Goal: Transaction & Acquisition: Purchase product/service

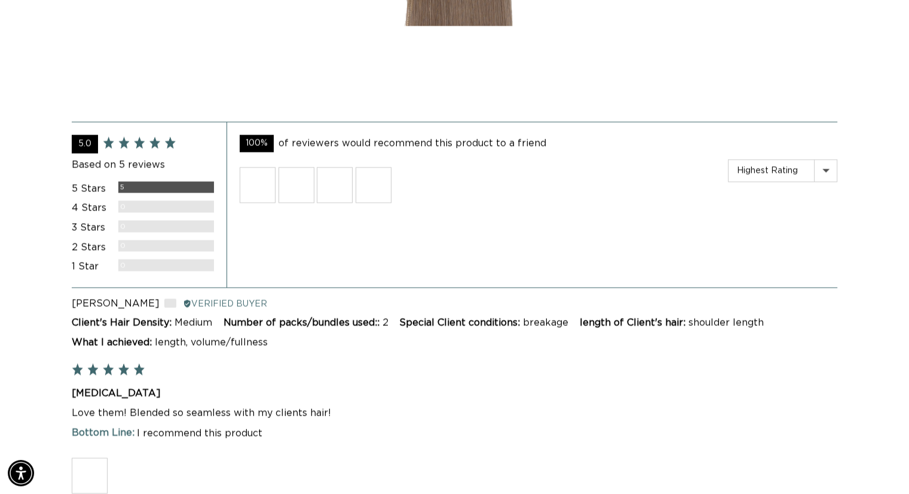
scroll to position [1972, 0]
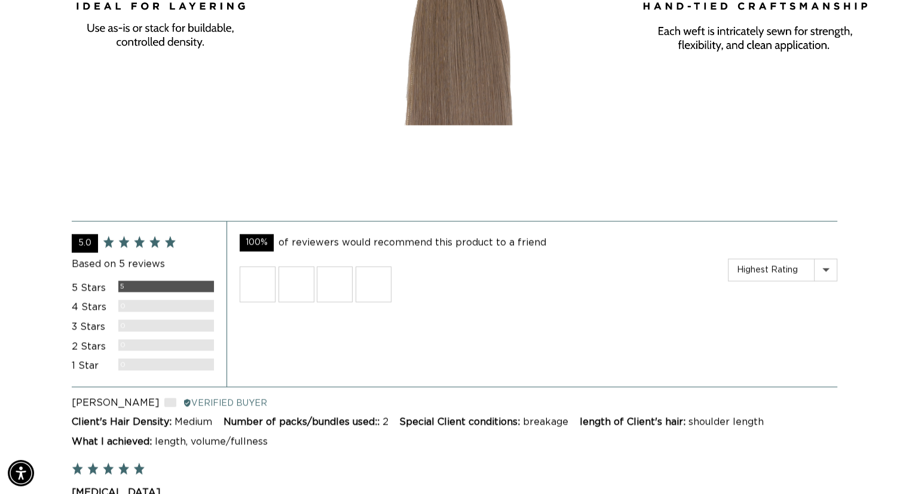
click at [253, 276] on img at bounding box center [258, 284] width 36 height 36
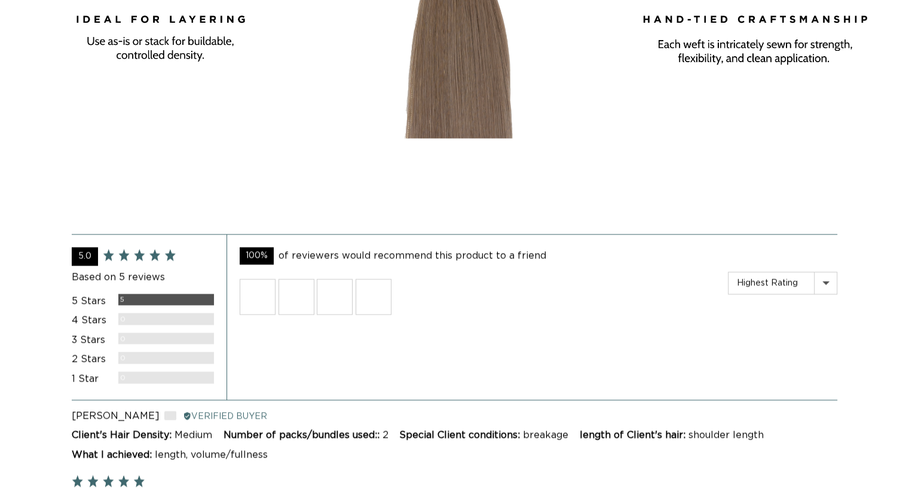
click at [295, 289] on img at bounding box center [296, 297] width 36 height 36
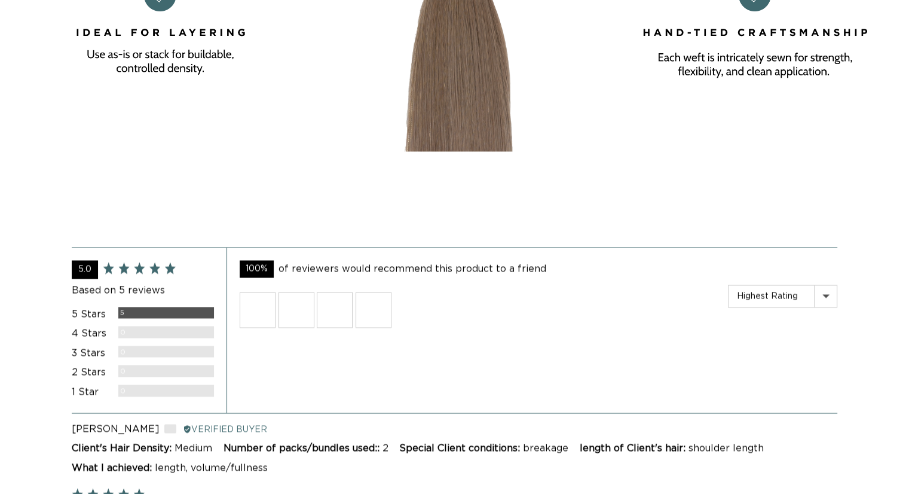
click at [336, 292] on img at bounding box center [335, 310] width 36 height 36
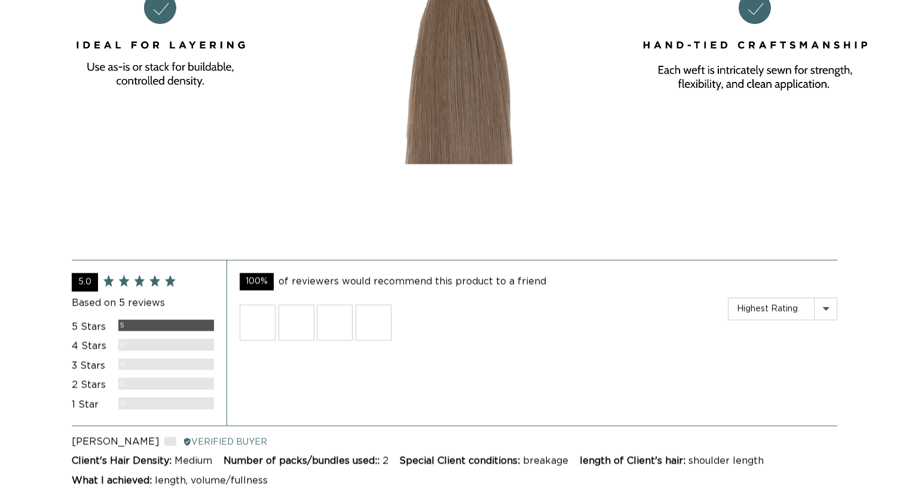
click at [371, 323] on img at bounding box center [374, 323] width 36 height 36
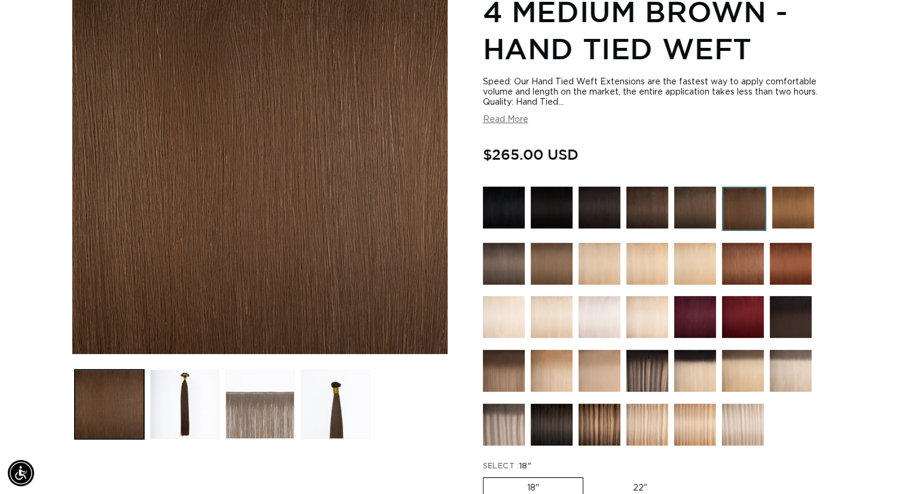
scroll to position [0, 824]
click at [270, 415] on button "Load image 3 in gallery view" at bounding box center [259, 403] width 69 height 69
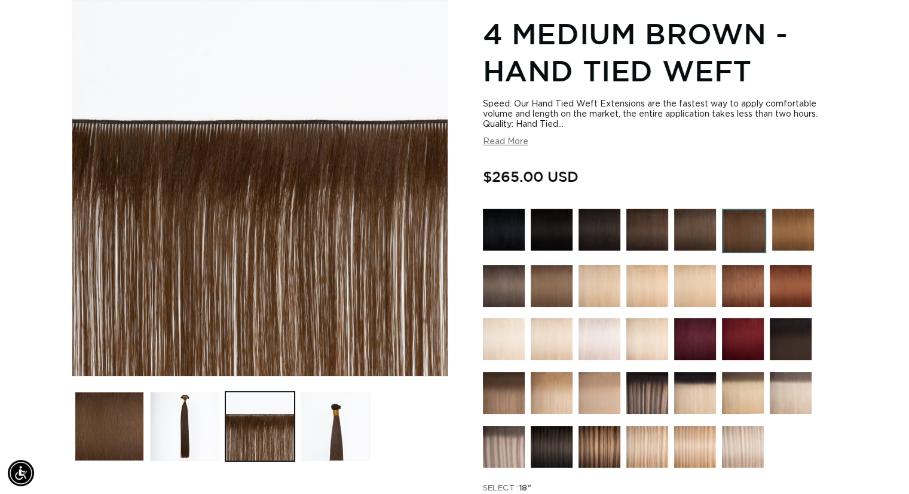
scroll to position [0, 1648]
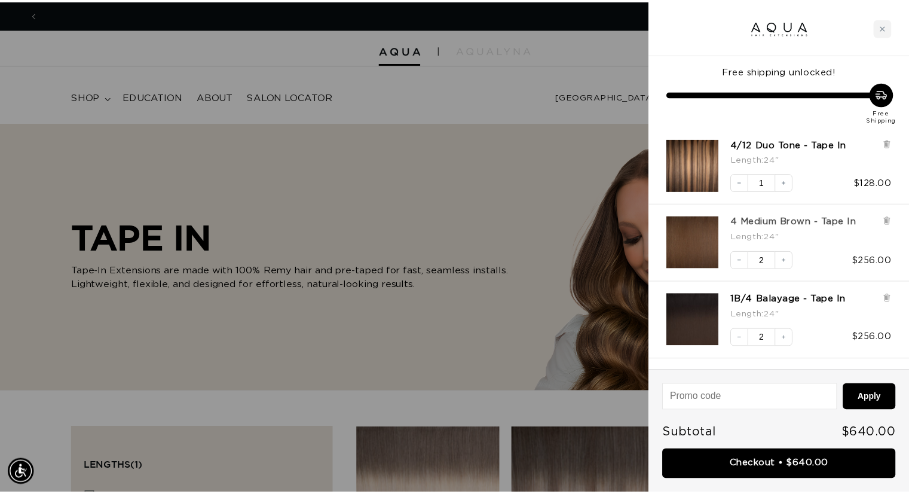
scroll to position [0, 1666]
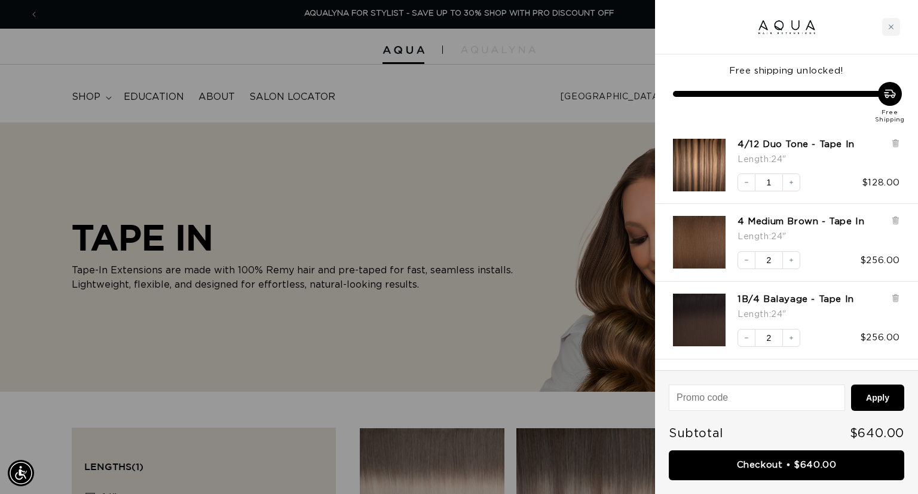
click at [564, 85] on div at bounding box center [459, 247] width 918 height 494
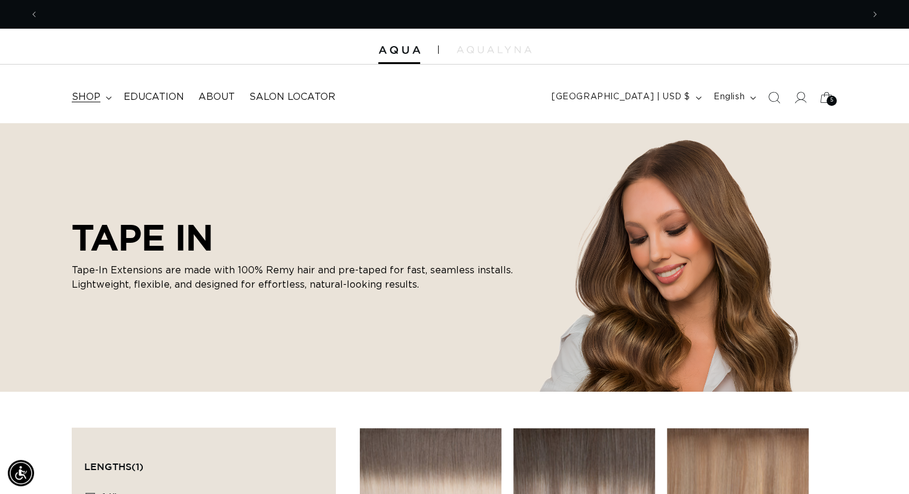
scroll to position [0, 0]
click at [106, 96] on icon at bounding box center [108, 97] width 5 height 3
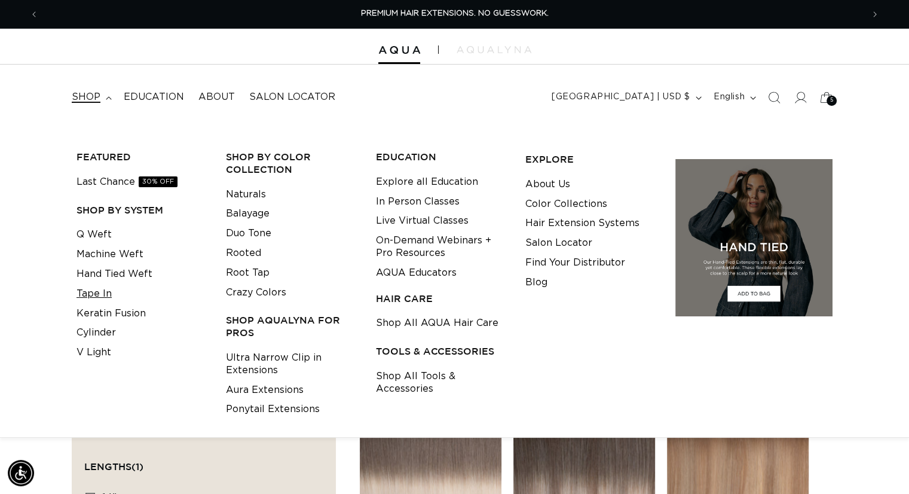
click at [108, 289] on link "Tape In" at bounding box center [93, 294] width 35 height 20
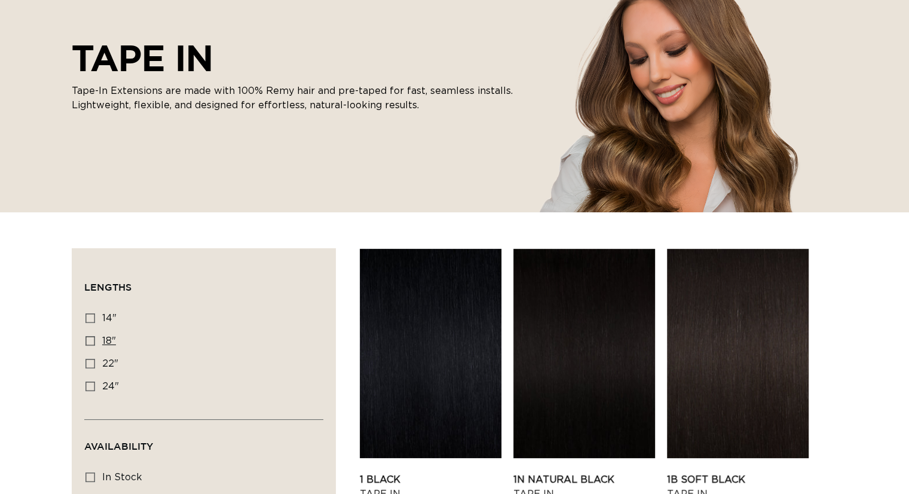
scroll to position [299, 0]
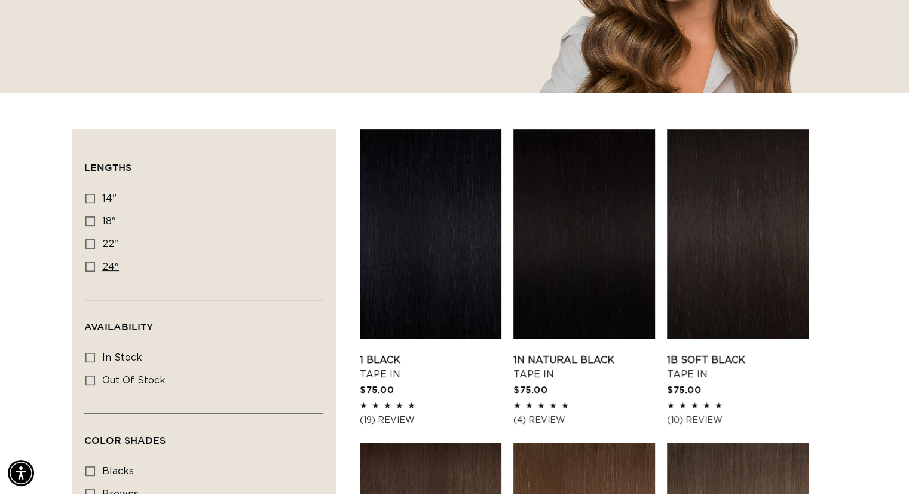
click at [88, 264] on icon at bounding box center [90, 267] width 10 height 10
click at [88, 264] on input "24" 24" (27 products)" at bounding box center [90, 267] width 10 height 10
checkbox input "true"
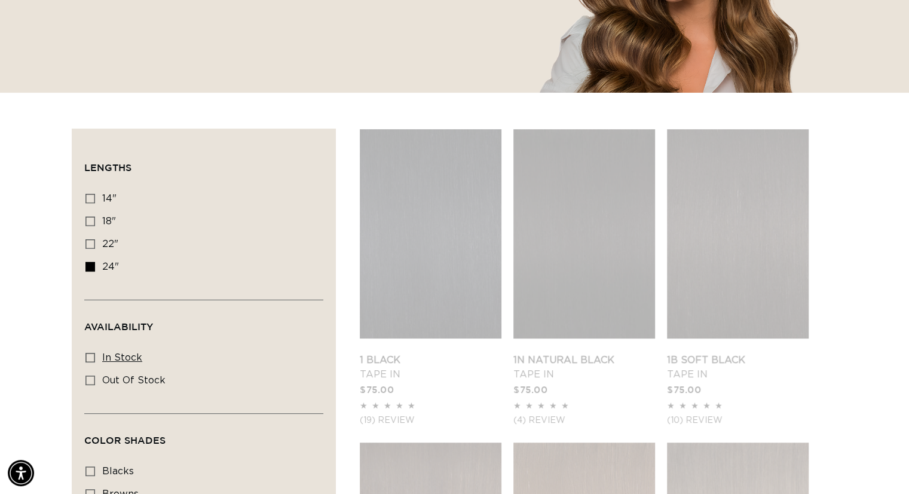
scroll to position [0, 824]
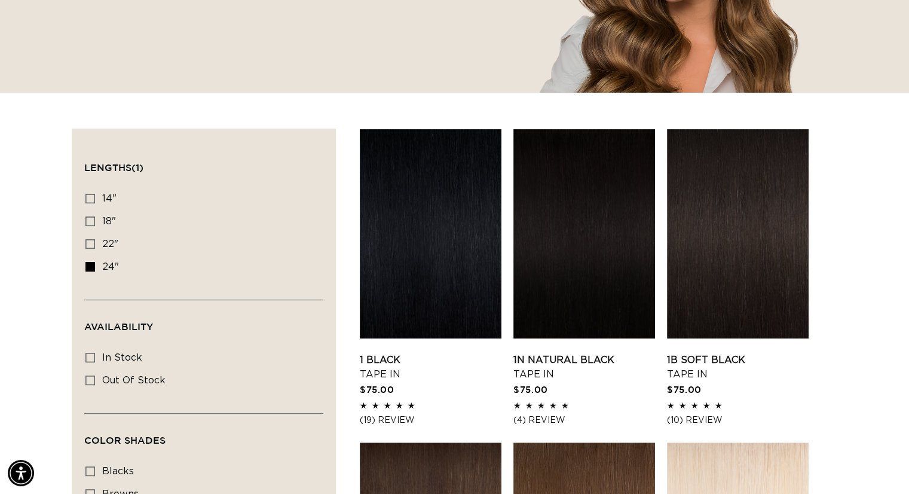
click at [90, 354] on icon at bounding box center [90, 358] width 10 height 10
click at [90, 354] on input "In stock In stock (24 products)" at bounding box center [90, 358] width 10 height 10
checkbox input "true"
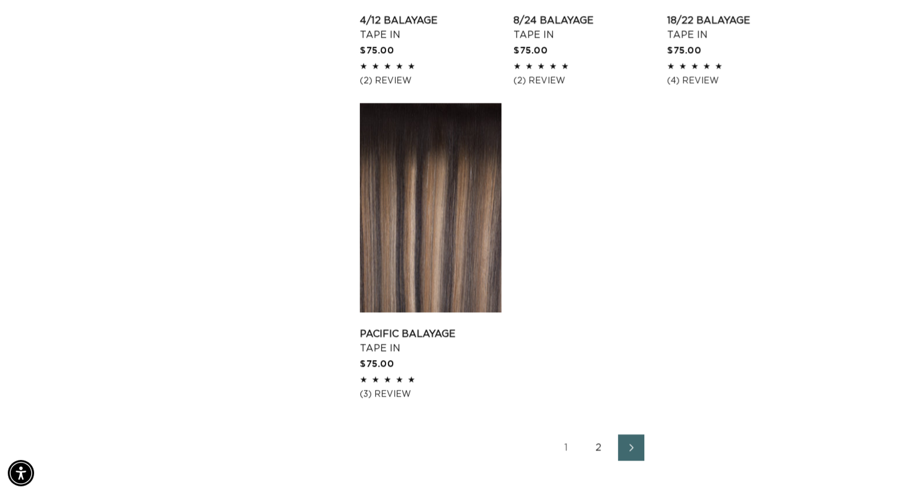
scroll to position [1912, 0]
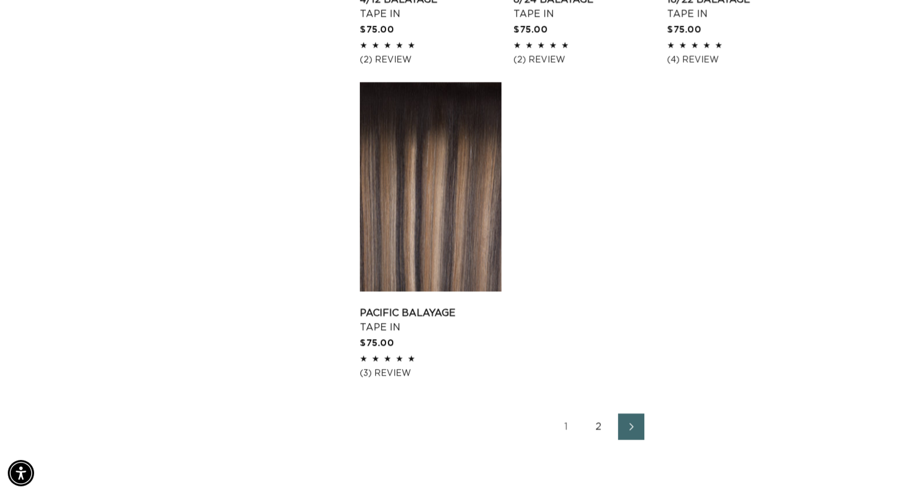
click at [592, 425] on link "2" at bounding box center [599, 426] width 26 height 26
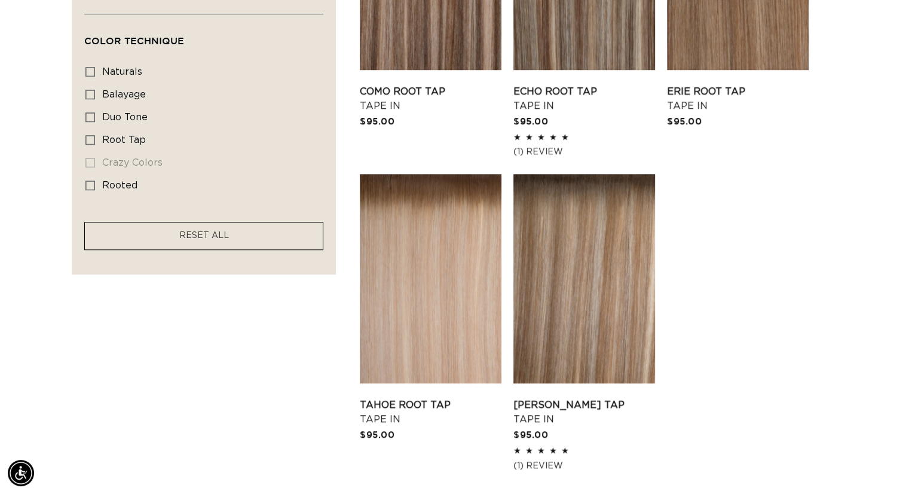
scroll to position [956, 0]
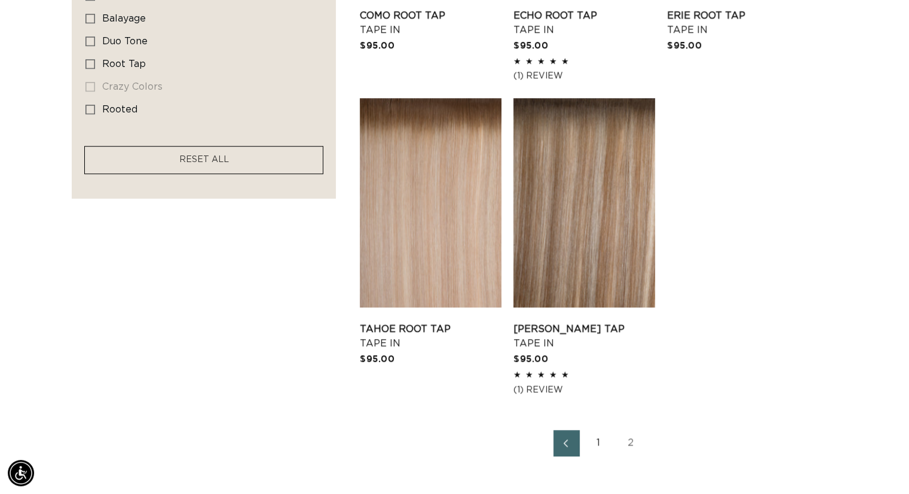
click at [563, 444] on icon "Previous page" at bounding box center [566, 443] width 16 height 8
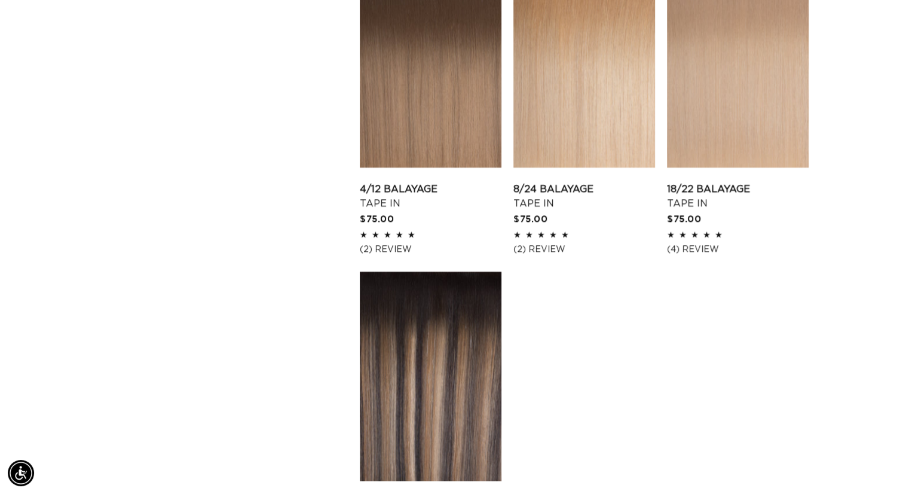
scroll to position [1853, 0]
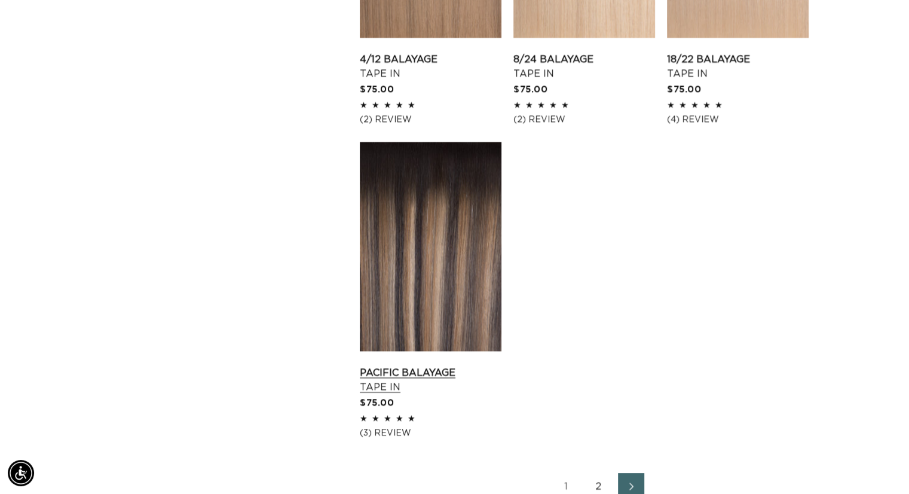
click at [434, 365] on link "Pacific Balayage Tape In" at bounding box center [431, 379] width 142 height 29
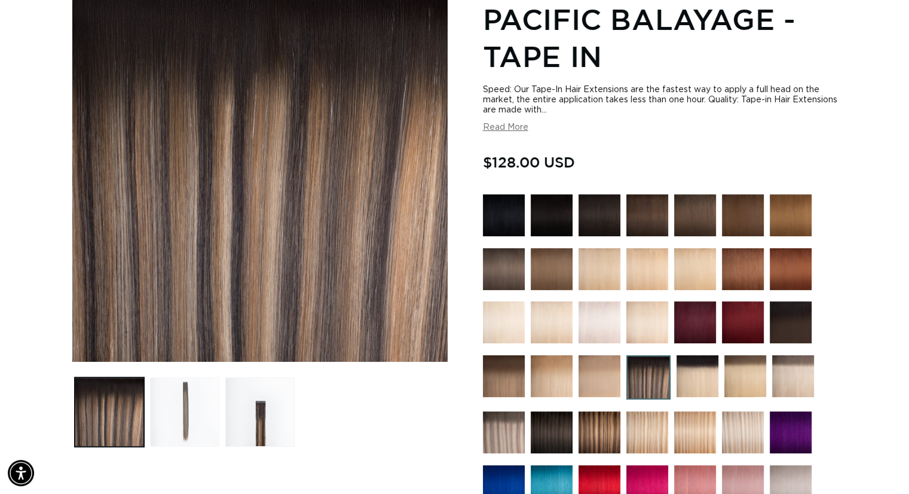
click at [185, 421] on button "Load image 2 in gallery view" at bounding box center [184, 411] width 69 height 69
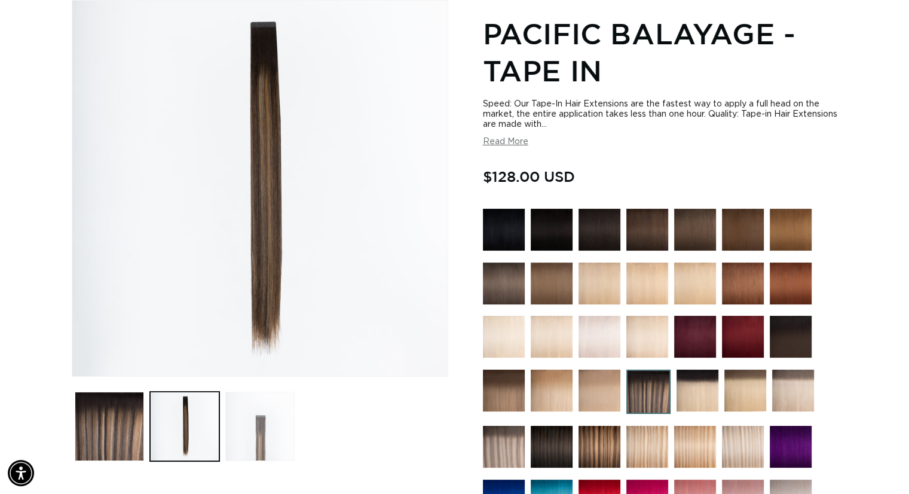
click at [258, 433] on button "Load image 3 in gallery view" at bounding box center [259, 425] width 69 height 69
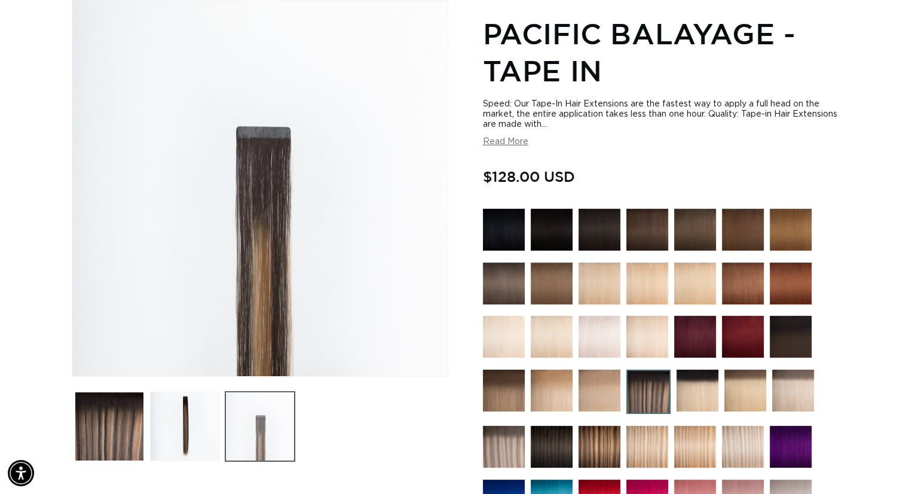
scroll to position [0, 824]
click at [194, 437] on button "Load image 2 in gallery view" at bounding box center [184, 425] width 69 height 69
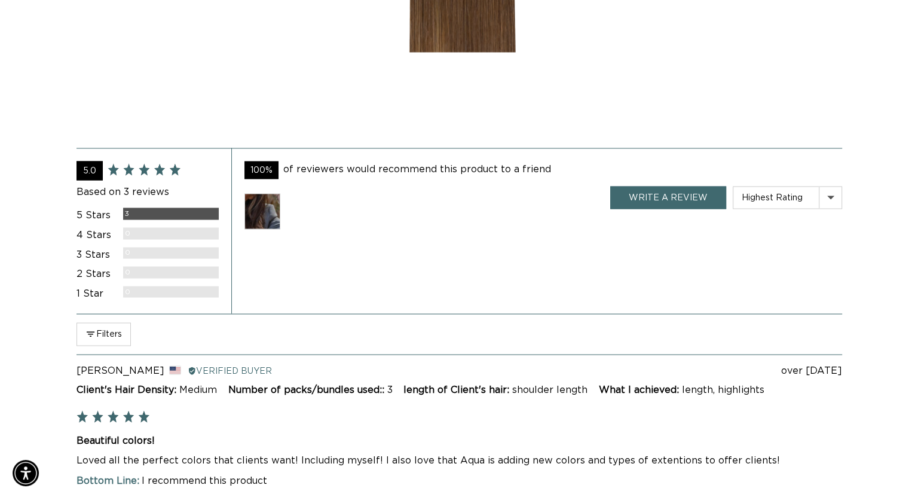
scroll to position [2197, 0]
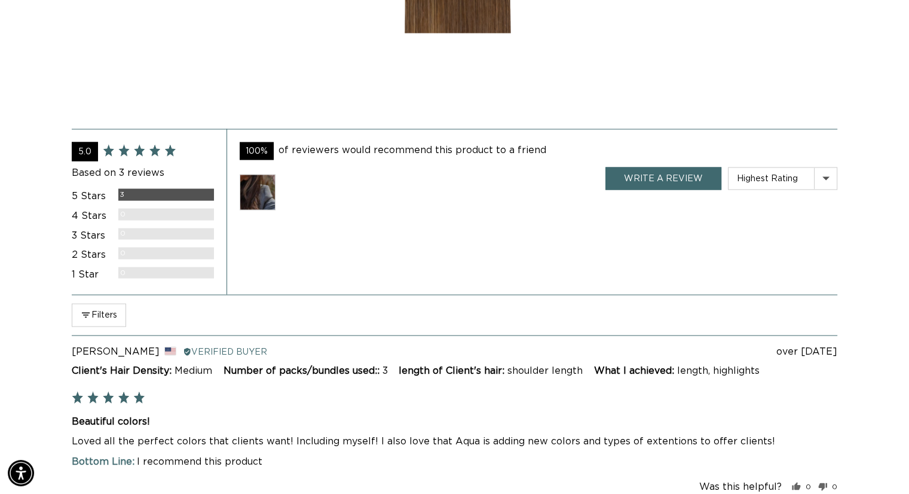
click at [255, 182] on img at bounding box center [258, 192] width 36 height 36
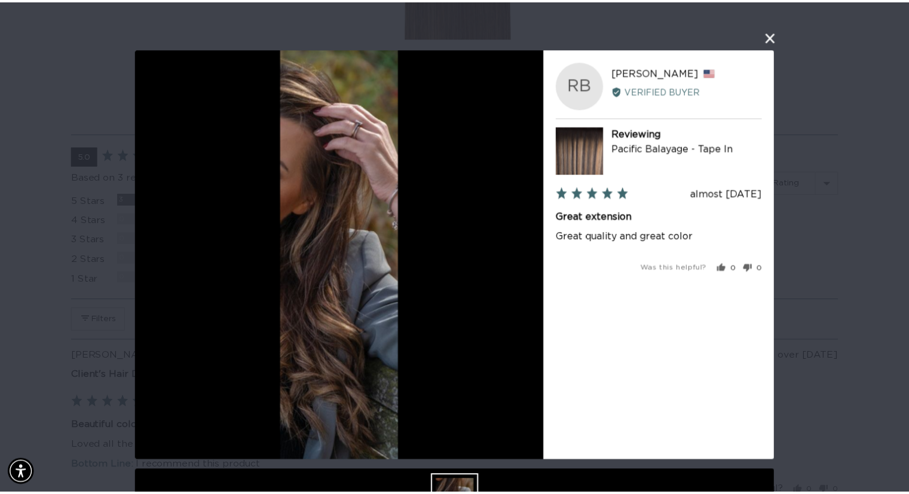
scroll to position [0, 833]
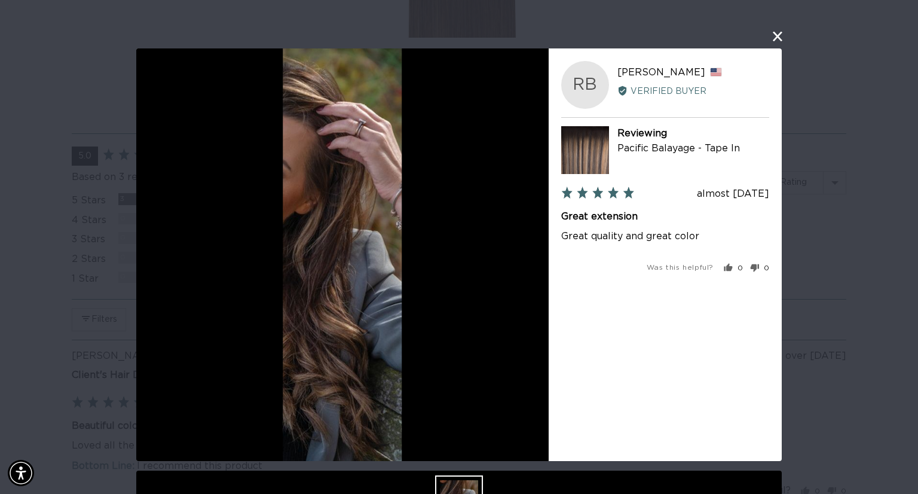
click at [777, 35] on button "close this modal window" at bounding box center [777, 36] width 14 height 14
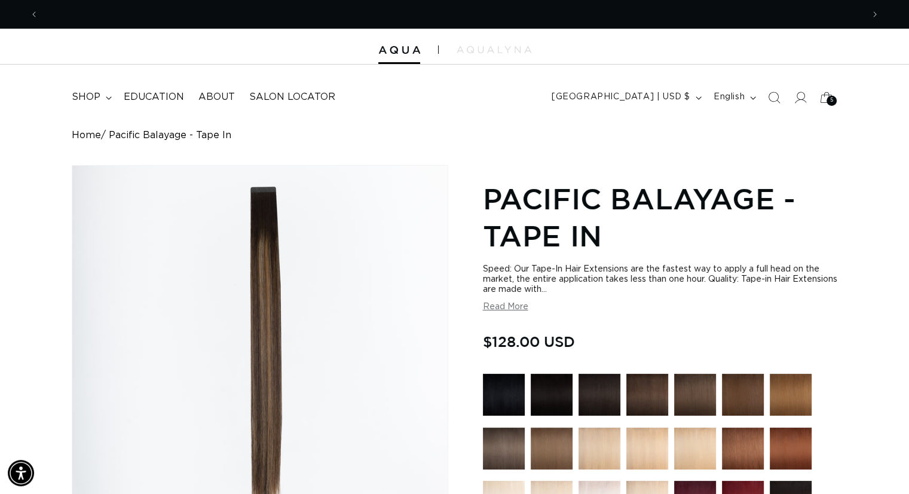
scroll to position [0, 0]
click at [499, 51] on img at bounding box center [494, 49] width 75 height 7
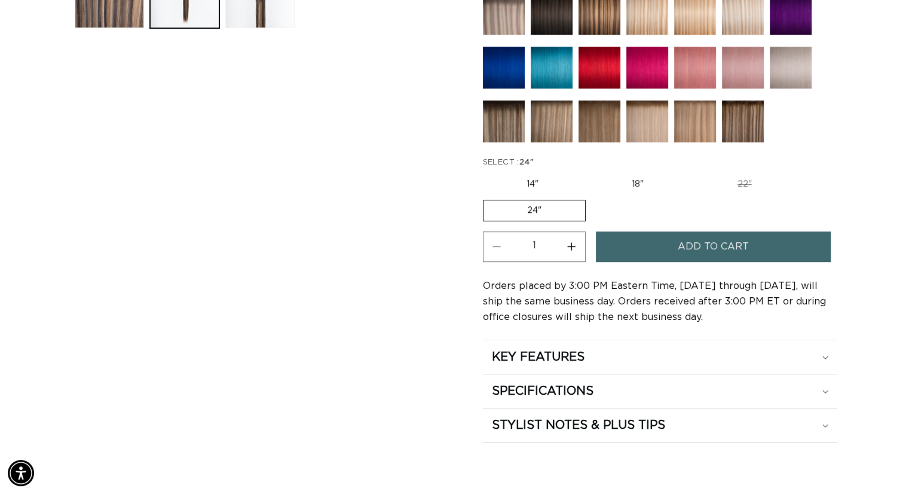
drag, startPoint x: 678, startPoint y: 247, endPoint x: 664, endPoint y: 364, distance: 117.4
click at [678, 247] on span "Add to cart" at bounding box center [713, 246] width 71 height 30
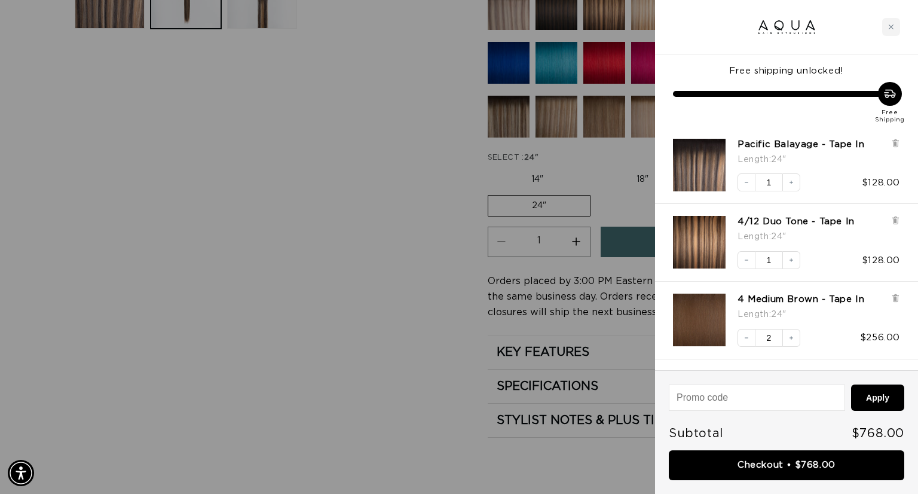
scroll to position [0, 833]
click at [284, 158] on div at bounding box center [459, 247] width 918 height 494
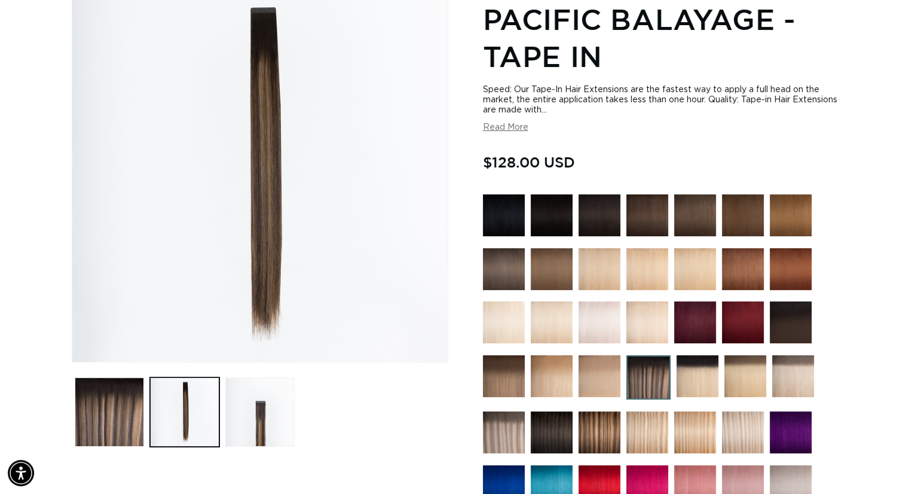
scroll to position [0, 0]
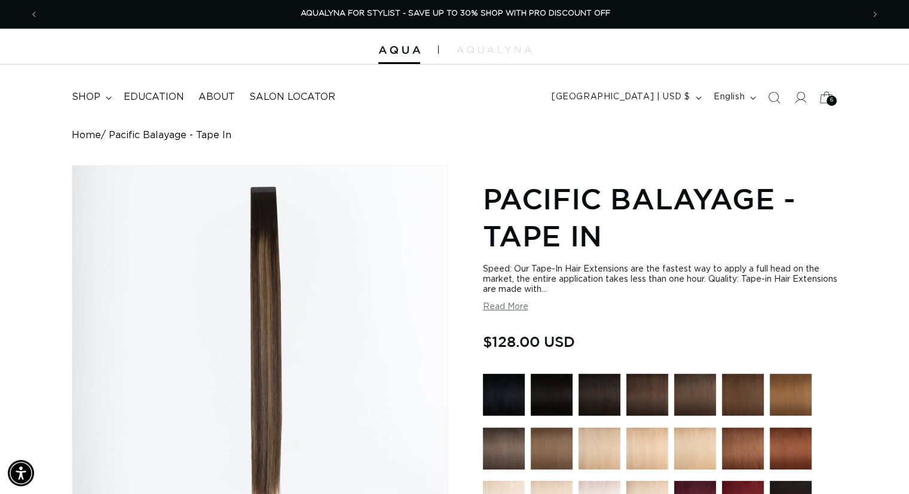
click at [822, 99] on icon at bounding box center [826, 97] width 28 height 28
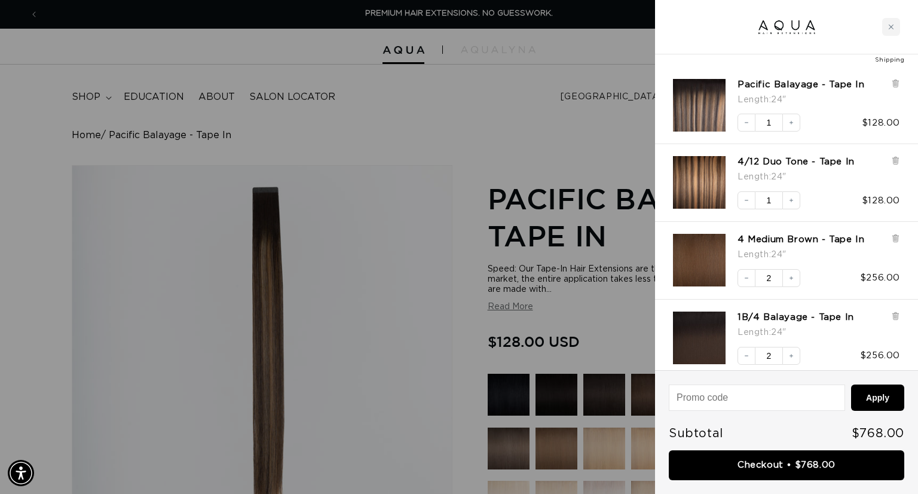
click at [900, 157] on div "4/12 Duo Tone - Tape In Length : 24" Decrease quantity 1 Increase quantity $128…" at bounding box center [786, 183] width 263 height 78
click at [893, 159] on icon at bounding box center [895, 161] width 5 height 6
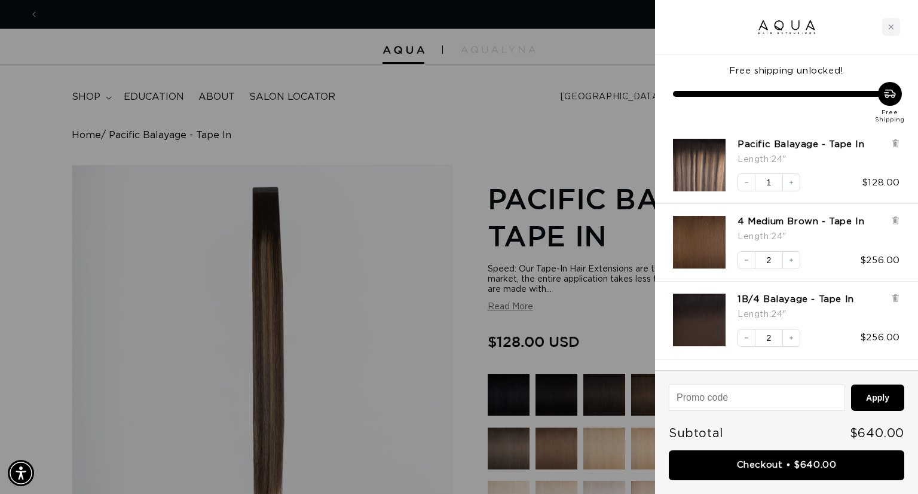
click at [748, 396] on input at bounding box center [756, 397] width 175 height 25
type input "WELCOMEAQUA"
click at [870, 399] on button "Apply" at bounding box center [877, 397] width 53 height 26
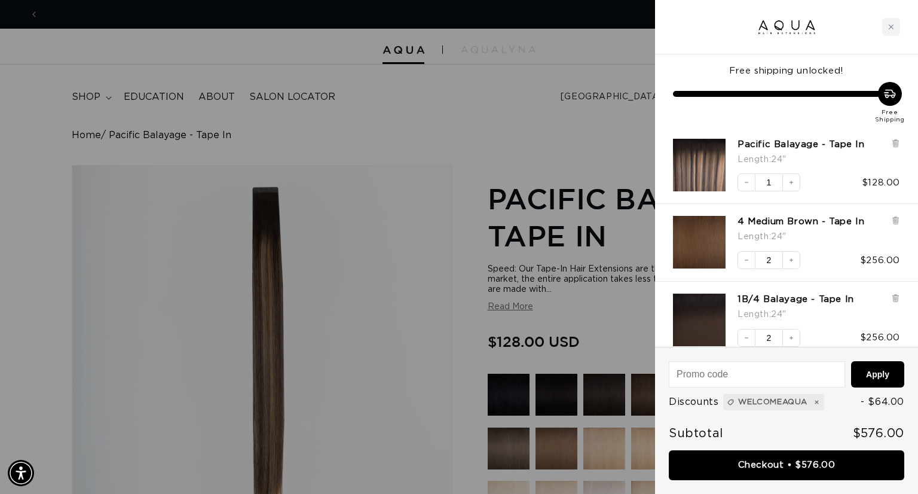
scroll to position [0, 1666]
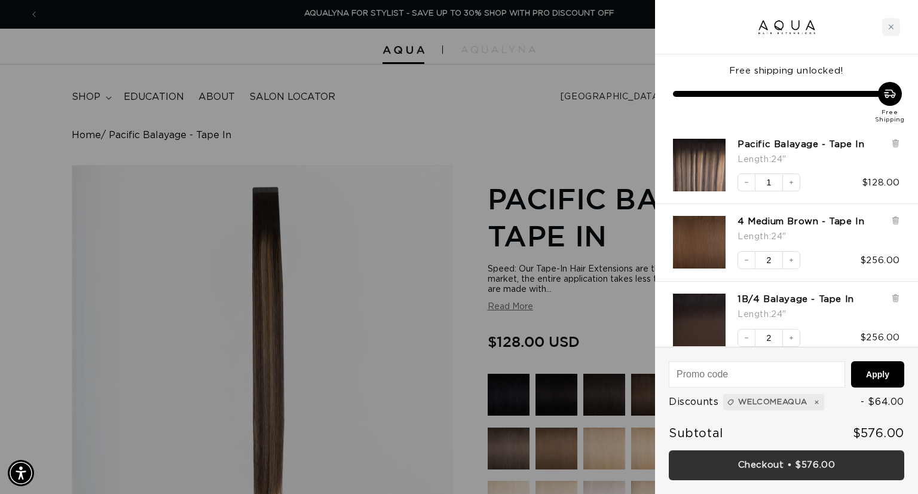
click at [770, 466] on link "Checkout • $576.00" at bounding box center [786, 465] width 235 height 30
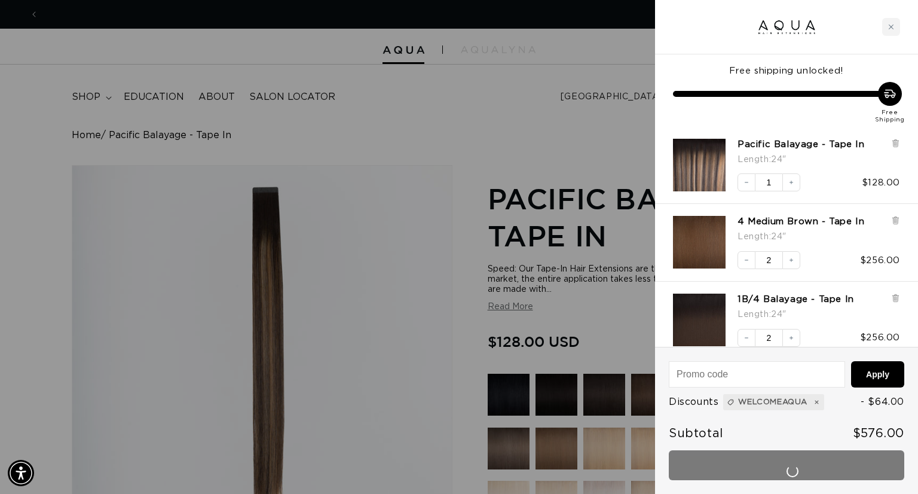
scroll to position [0, 0]
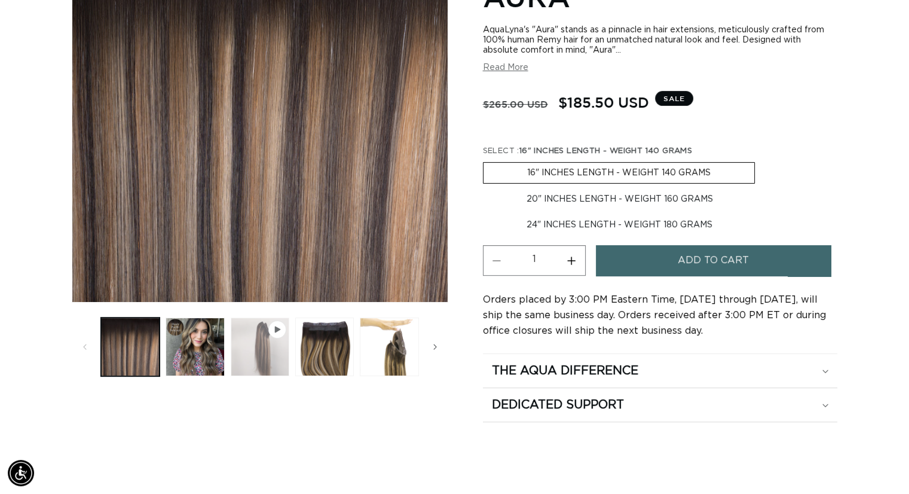
scroll to position [179, 0]
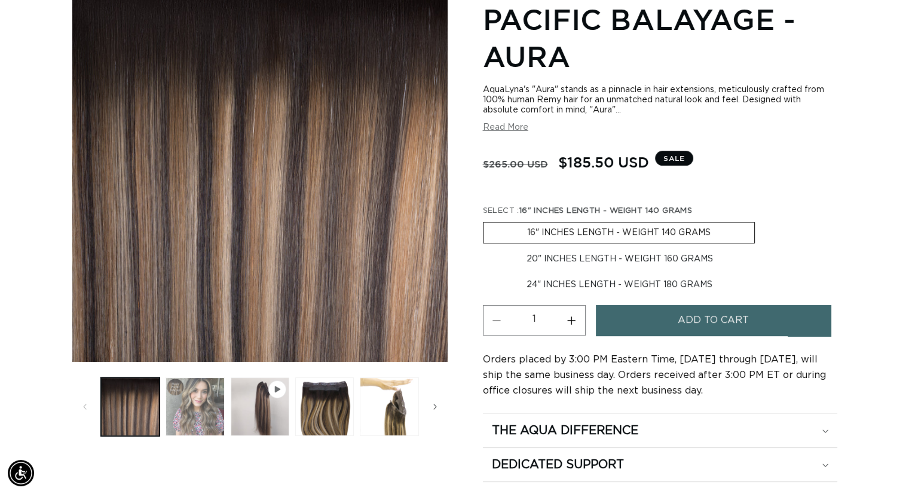
click at [212, 409] on button "Load image 2 in gallery view" at bounding box center [195, 406] width 59 height 59
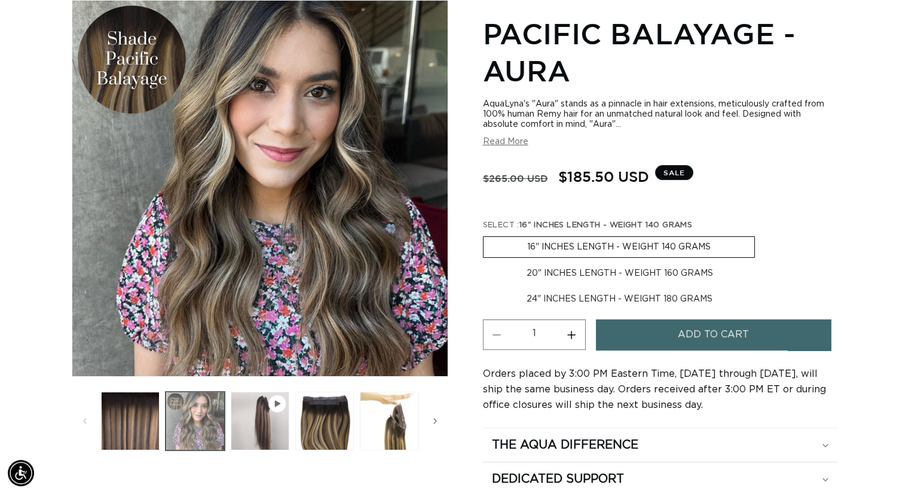
scroll to position [0, 1648]
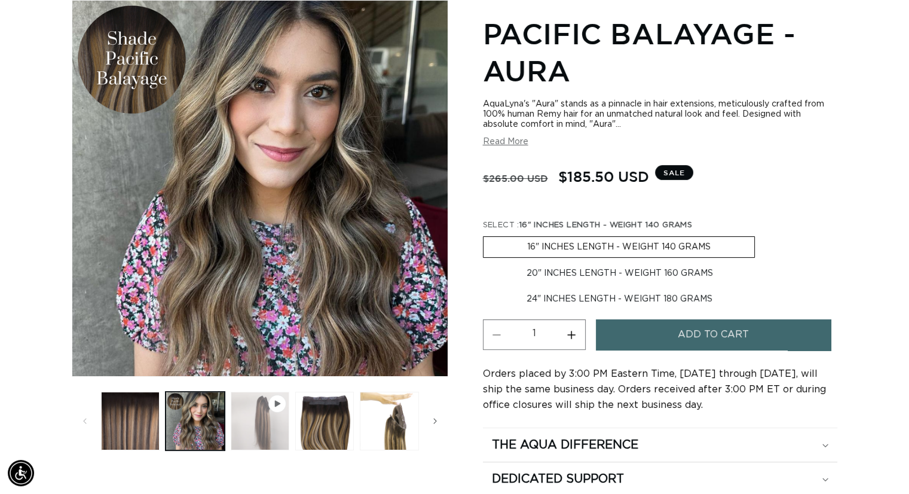
click at [249, 421] on button "Play video 1 in gallery view" at bounding box center [260, 420] width 59 height 59
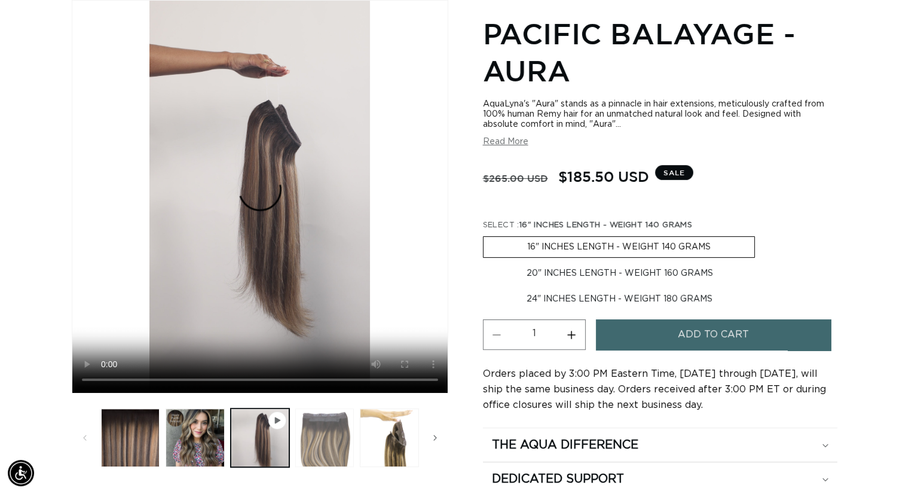
scroll to position [0, 0]
click at [325, 445] on button "Load image 3 in gallery view" at bounding box center [324, 437] width 59 height 59
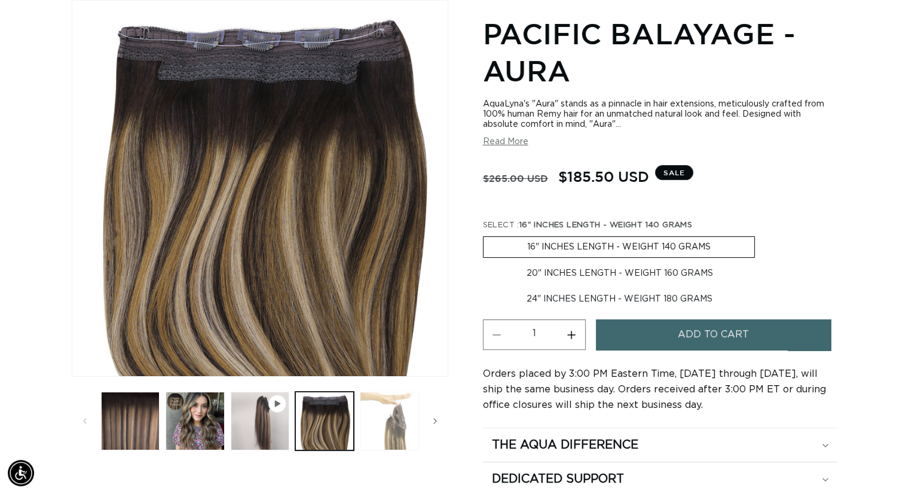
scroll to position [0, 824]
click at [381, 445] on button "Load image 4 in gallery view" at bounding box center [389, 420] width 59 height 59
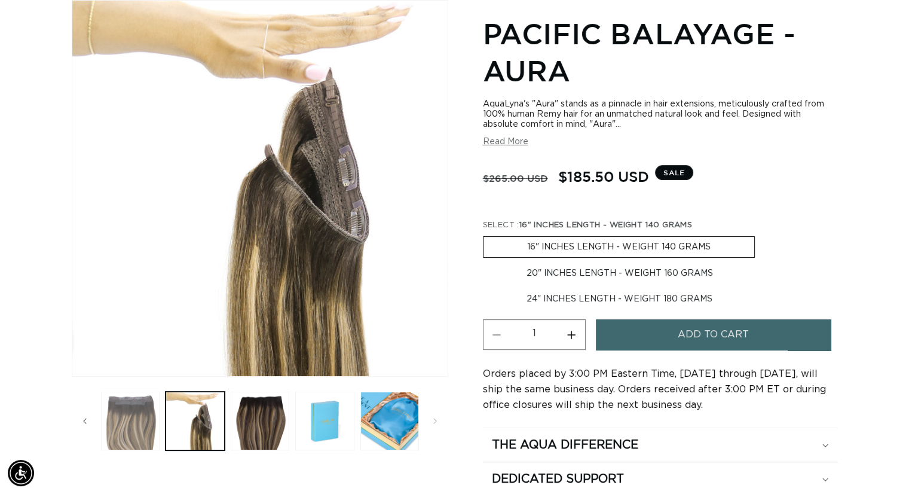
scroll to position [0, 1648]
click at [84, 421] on icon "Slide left" at bounding box center [85, 420] width 4 height 13
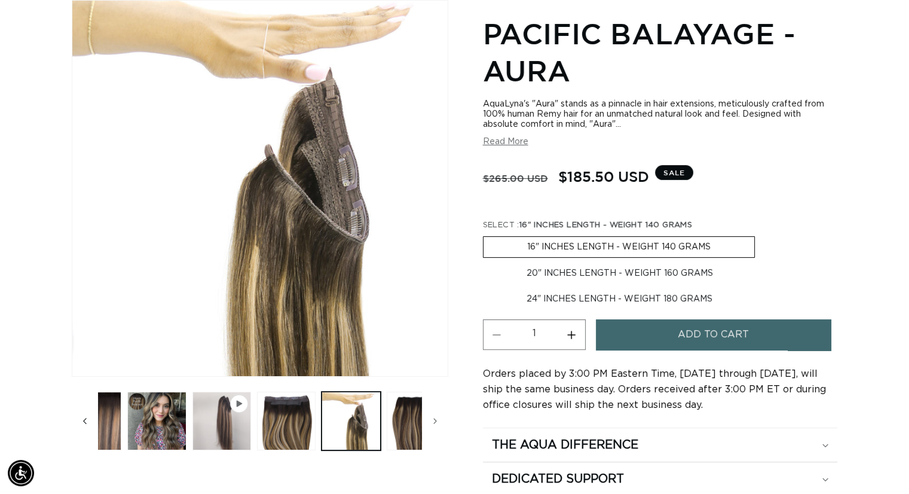
scroll to position [0, 0]
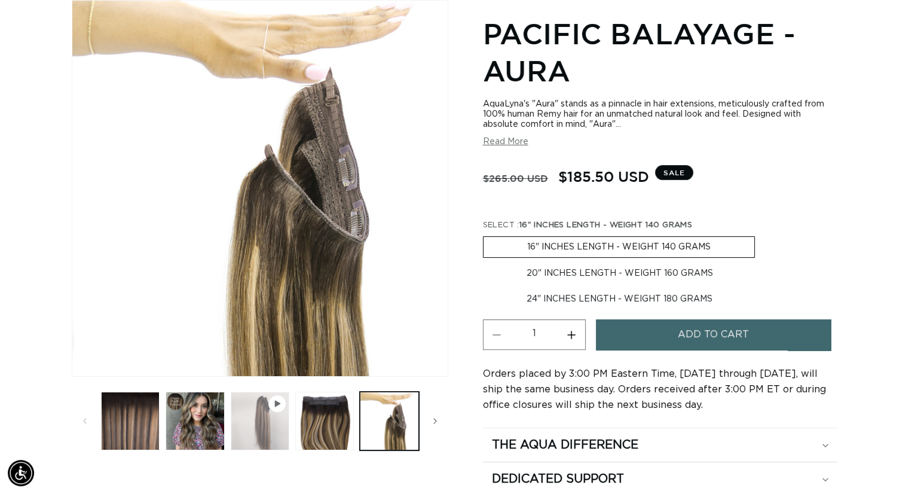
click at [249, 430] on button "Play video 1 in gallery view" at bounding box center [260, 420] width 59 height 59
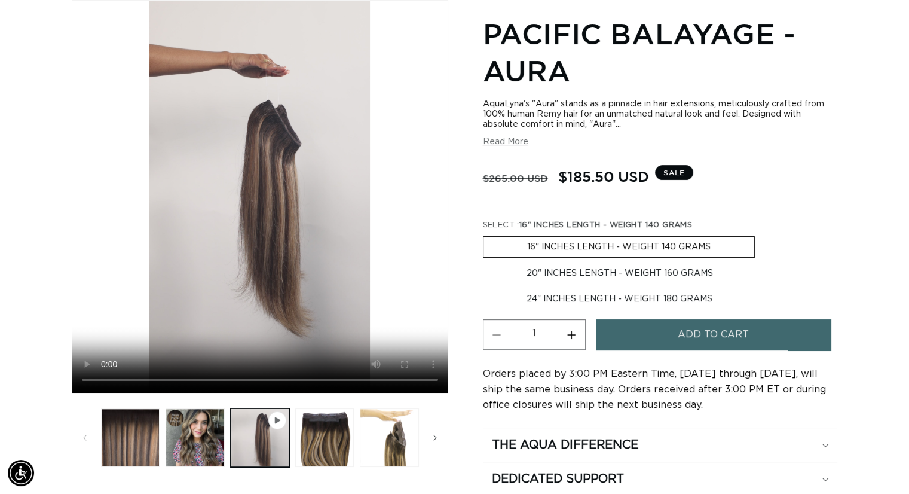
click at [256, 257] on video "Pacific Balayage - Aura" at bounding box center [259, 197] width 375 height 392
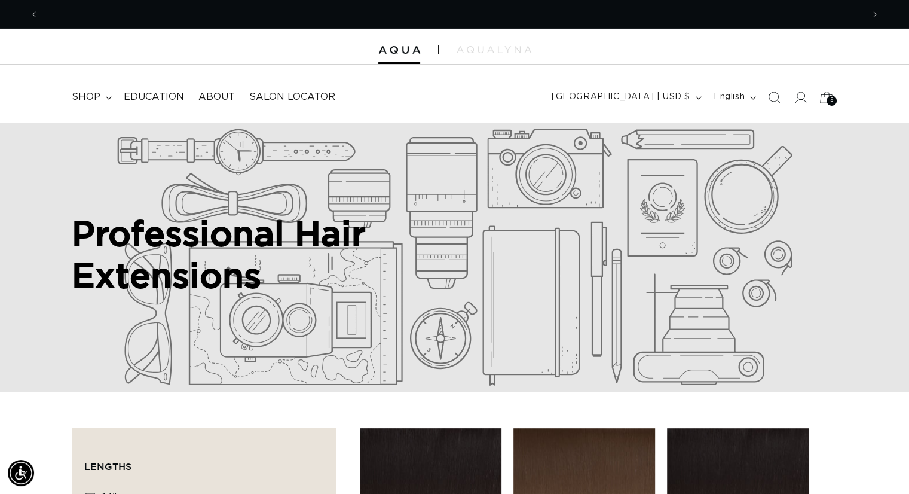
scroll to position [0, 824]
click at [801, 96] on icon at bounding box center [800, 97] width 13 height 13
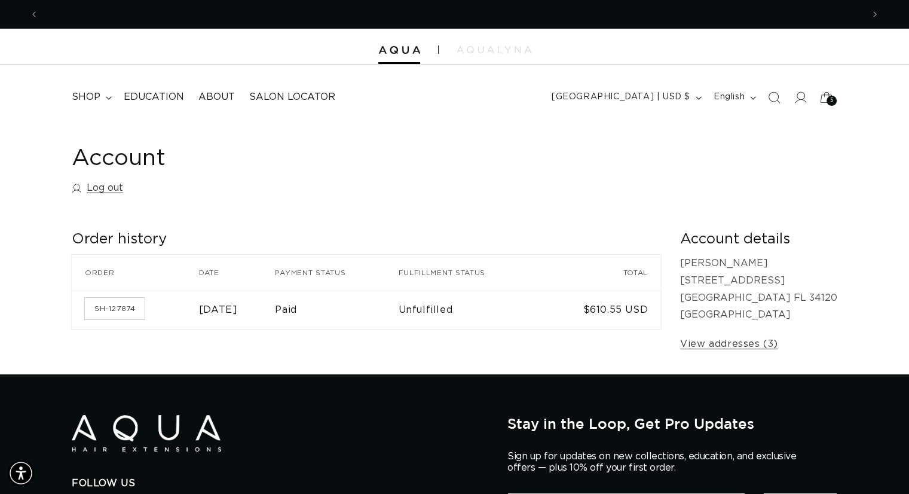
scroll to position [0, 824]
click at [829, 101] on div "5 5" at bounding box center [831, 101] width 10 height 10
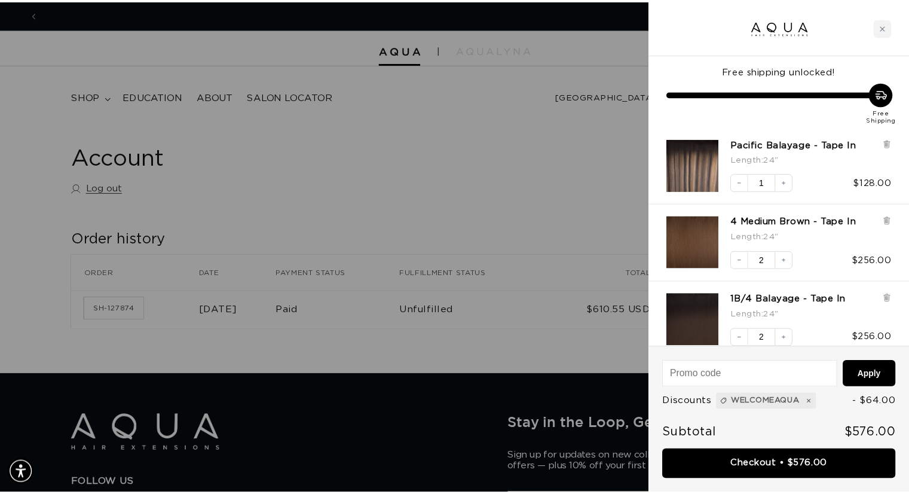
scroll to position [0, 0]
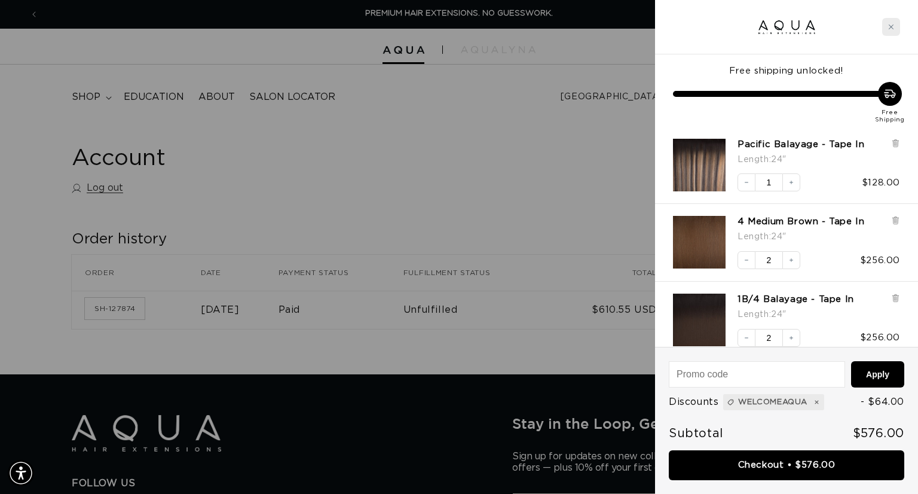
click at [894, 27] on div "Close cart" at bounding box center [891, 27] width 18 height 18
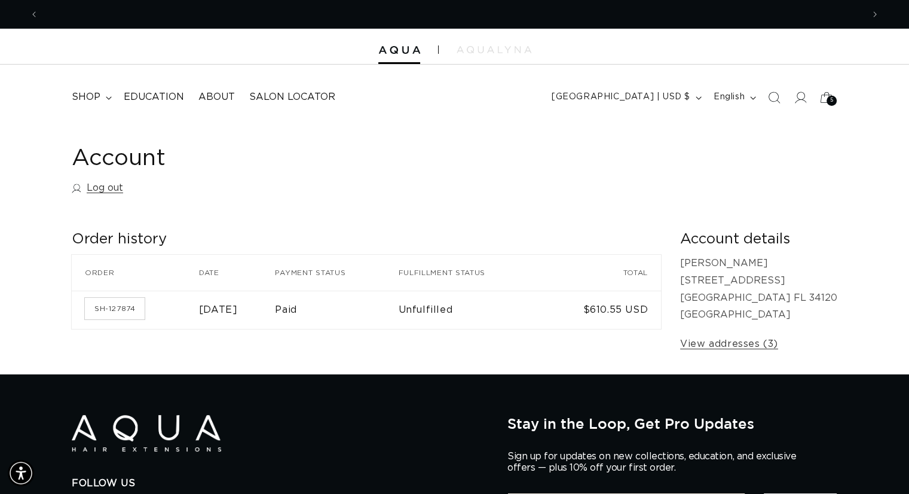
scroll to position [0, 824]
click at [106, 98] on icon at bounding box center [109, 98] width 6 height 4
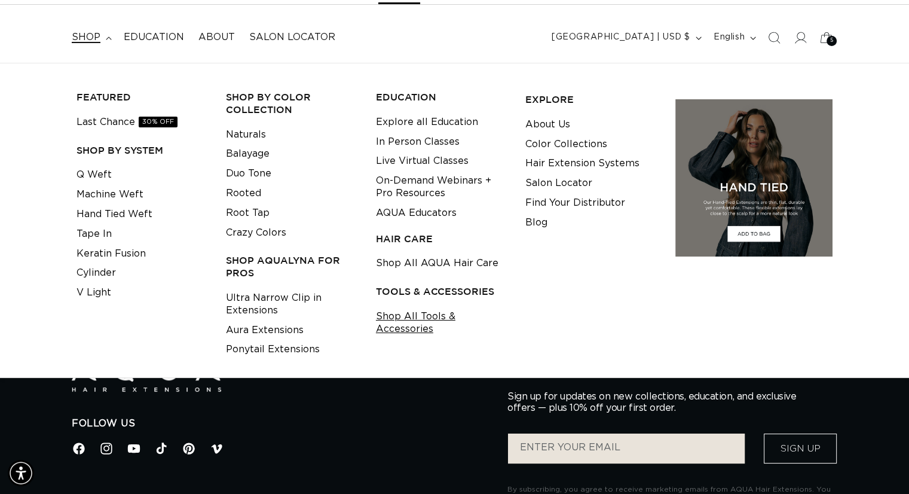
scroll to position [0, 0]
click at [406, 264] on link "Shop All AQUA Hair Care" at bounding box center [437, 263] width 123 height 20
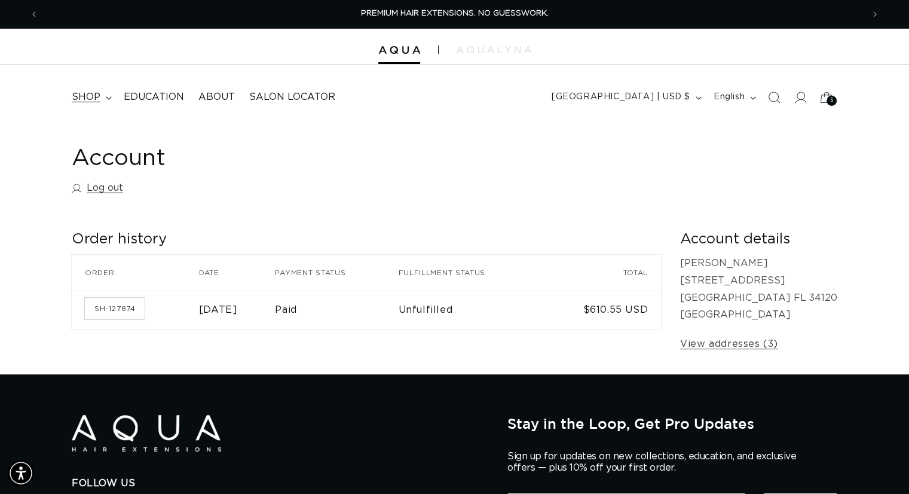
click at [105, 94] on summary "shop" at bounding box center [91, 97] width 52 height 27
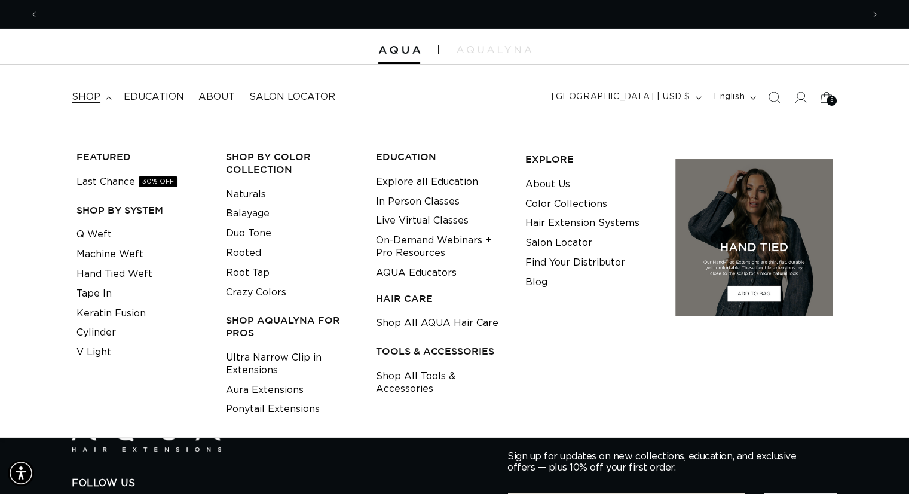
scroll to position [0, 824]
click at [409, 376] on link "Shop All Tools & Accessories" at bounding box center [441, 382] width 131 height 32
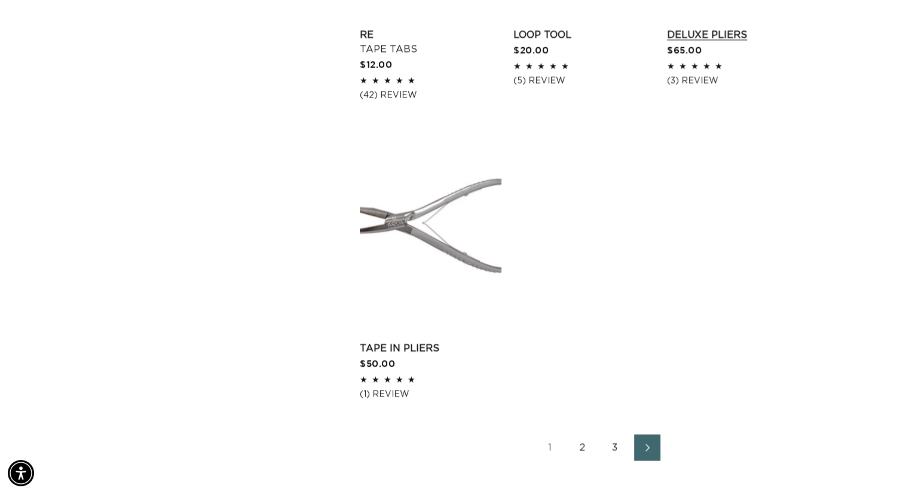
scroll to position [1912, 0]
click at [589, 432] on link "2" at bounding box center [583, 445] width 26 height 26
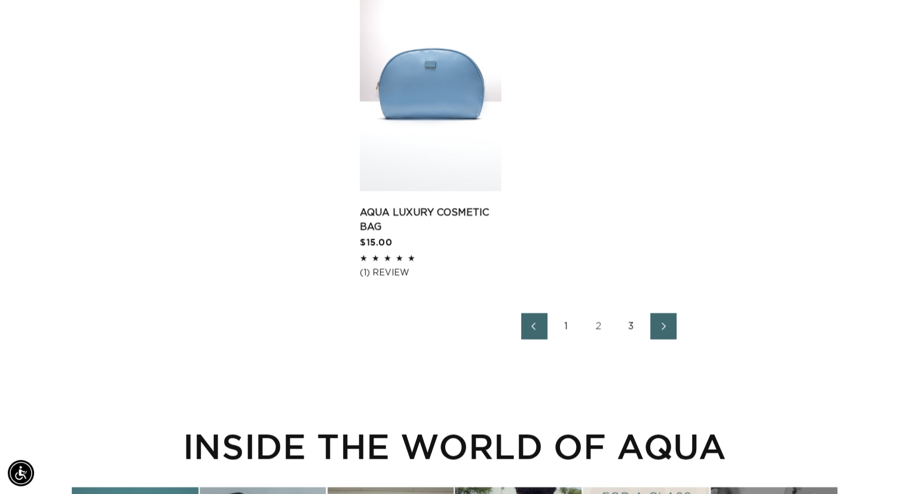
scroll to position [0, 824]
click at [631, 334] on link "3" at bounding box center [631, 326] width 26 height 26
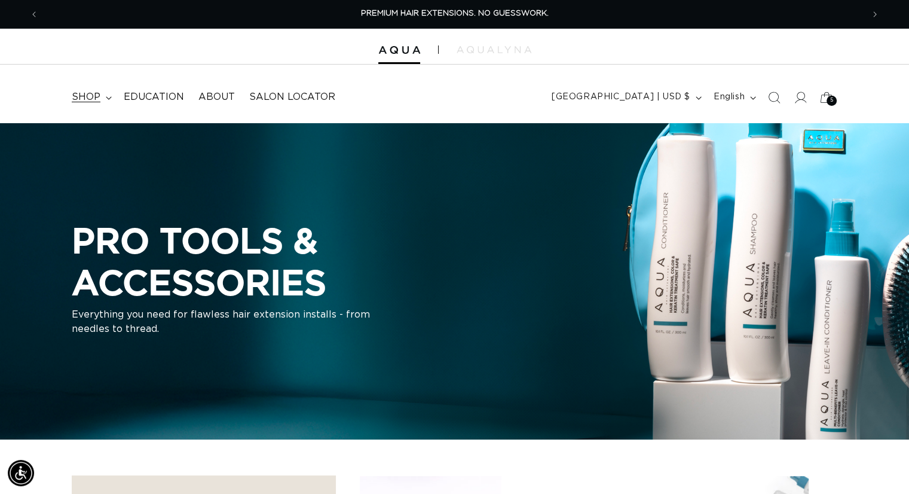
click at [107, 96] on icon at bounding box center [109, 98] width 6 height 4
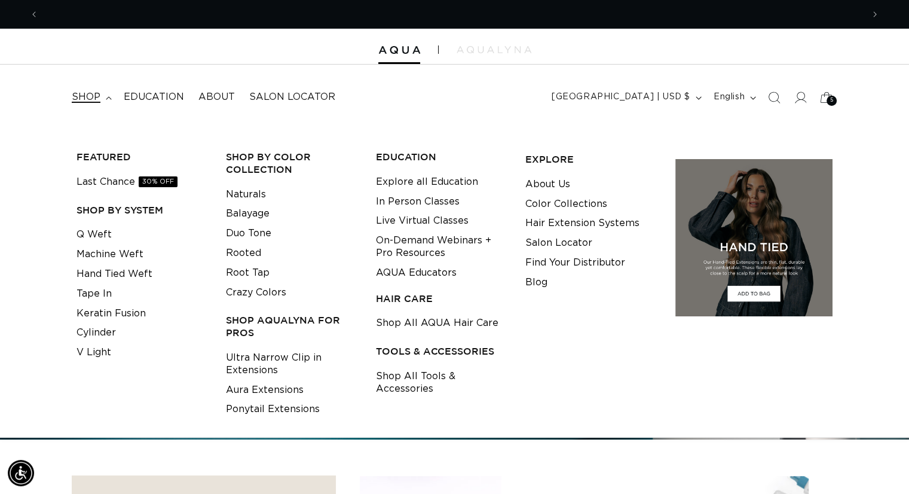
scroll to position [0, 824]
click at [550, 257] on link "Find Your Distributor" at bounding box center [575, 263] width 100 height 20
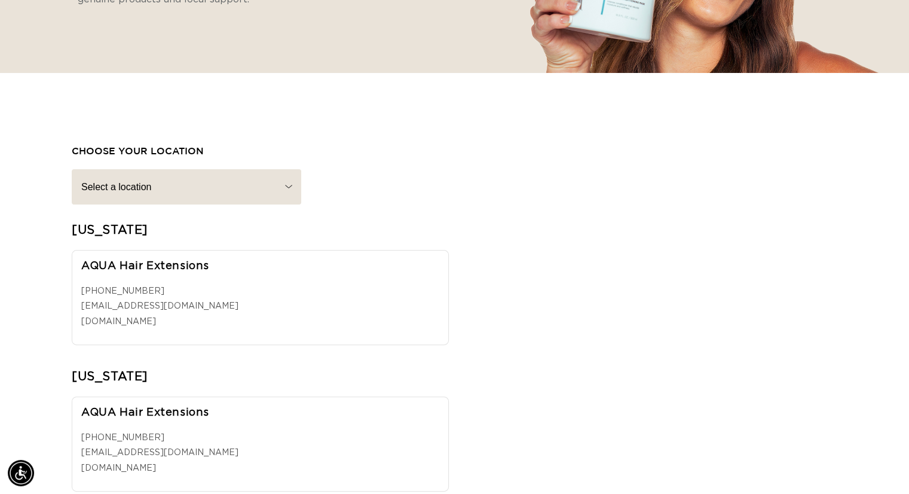
scroll to position [0, 824]
click at [287, 187] on select "Select a location ALABAMA ALASKA ARIZONA ARKANSAS CALIFORNIA CANADA COLORADO CO…" at bounding box center [186, 186] width 229 height 35
select select "florida"
click at [72, 169] on select "Select a location ALABAMA ALASKA ARIZONA ARKANSAS CALIFORNIA CANADA COLORADO CO…" at bounding box center [186, 186] width 229 height 35
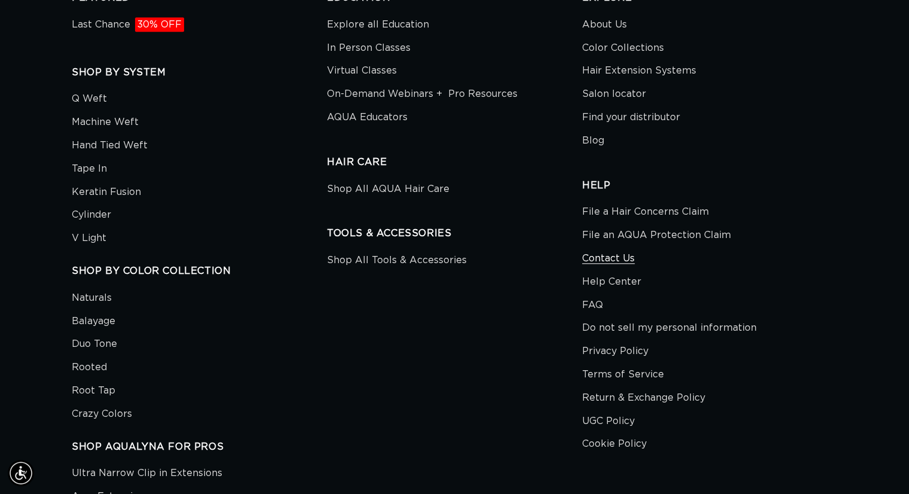
scroll to position [0, 0]
click at [617, 258] on link "Contact Us" at bounding box center [608, 258] width 53 height 23
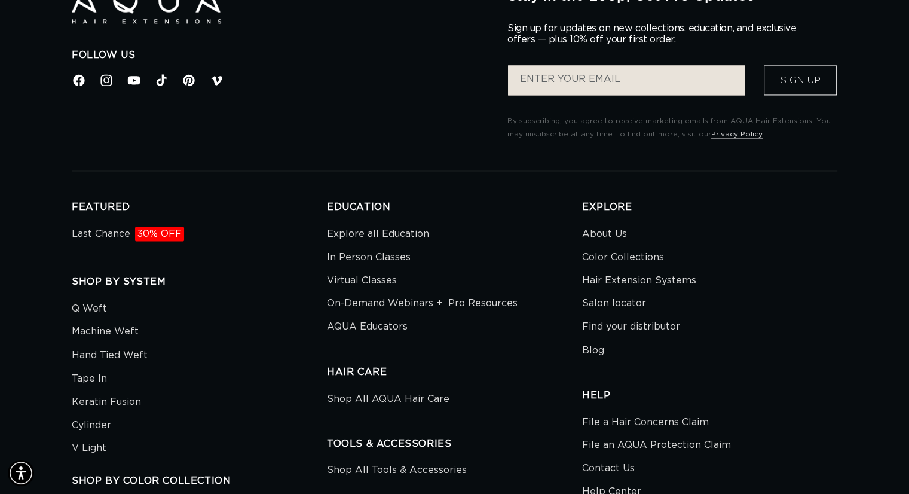
scroll to position [2032, 0]
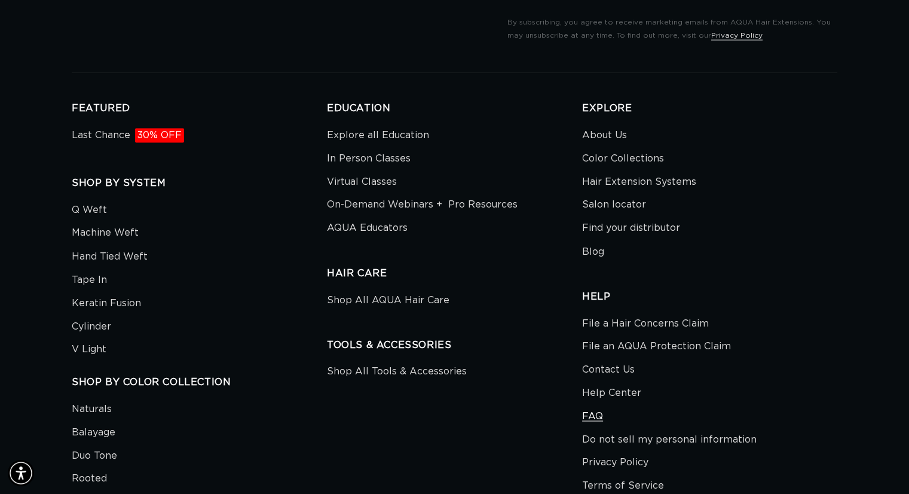
click at [595, 417] on link "FAQ" at bounding box center [592, 415] width 21 height 23
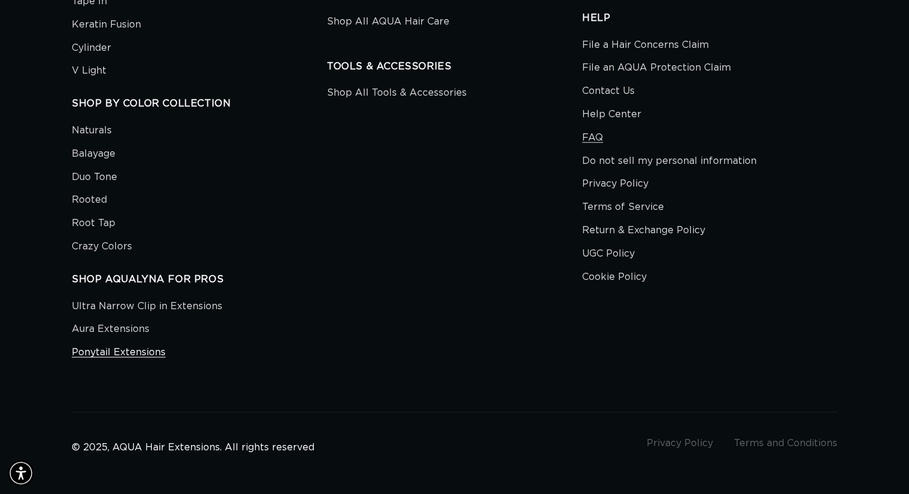
click at [147, 350] on link "Ponytail Extensions" at bounding box center [119, 352] width 94 height 23
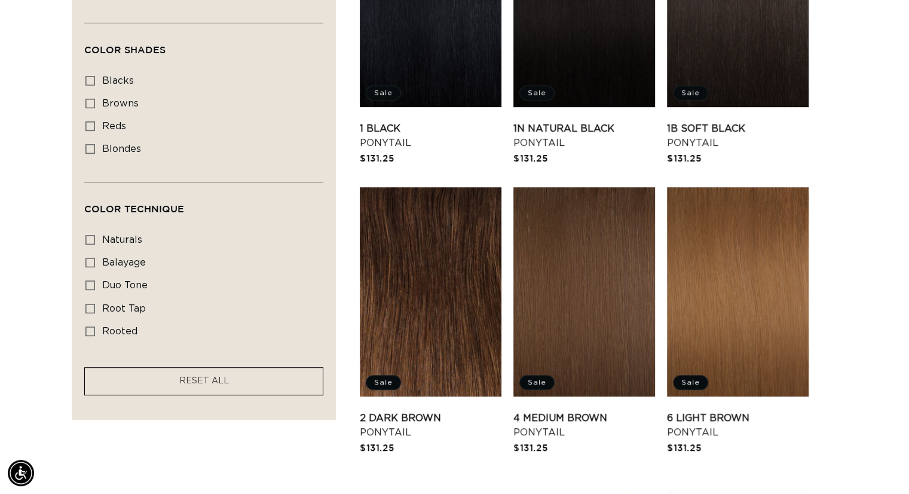
scroll to position [538, 0]
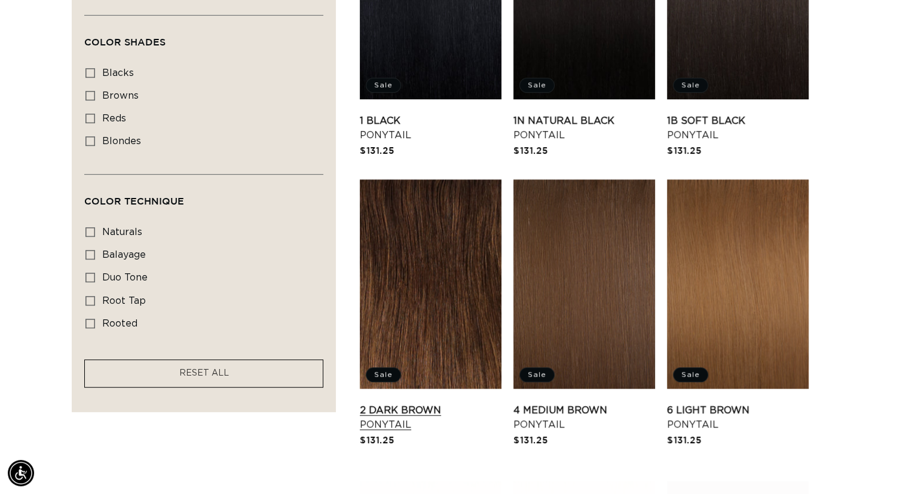
click at [440, 403] on link "2 Dark Brown Ponytail" at bounding box center [431, 417] width 142 height 29
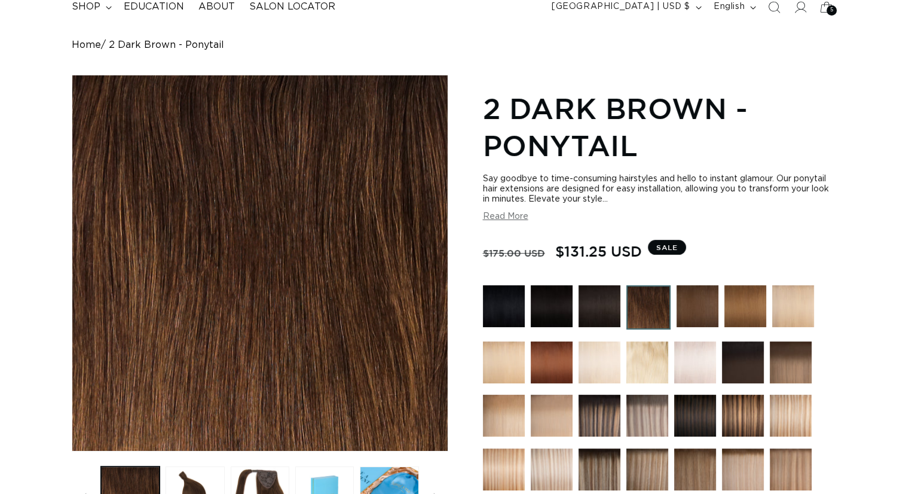
scroll to position [179, 0]
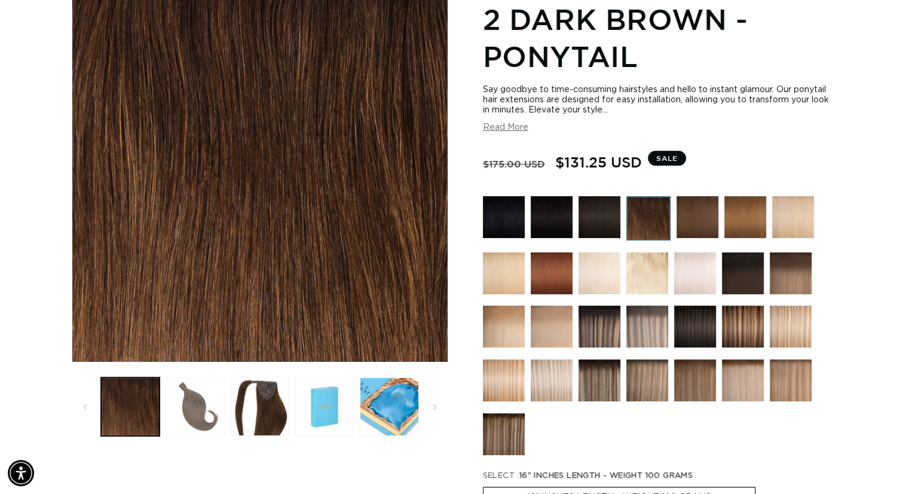
click at [176, 400] on button "Load image 2 in gallery view" at bounding box center [195, 406] width 59 height 59
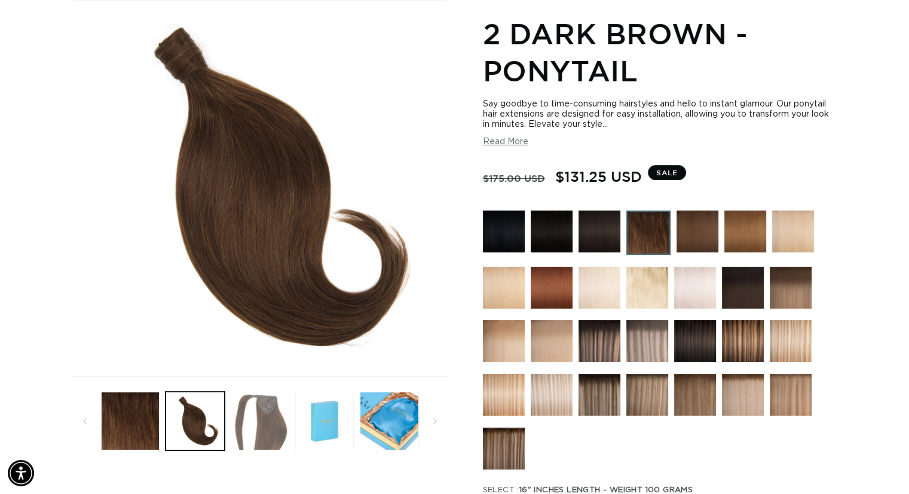
scroll to position [0, 824]
click at [270, 414] on button "Load image 3 in gallery view" at bounding box center [260, 420] width 59 height 59
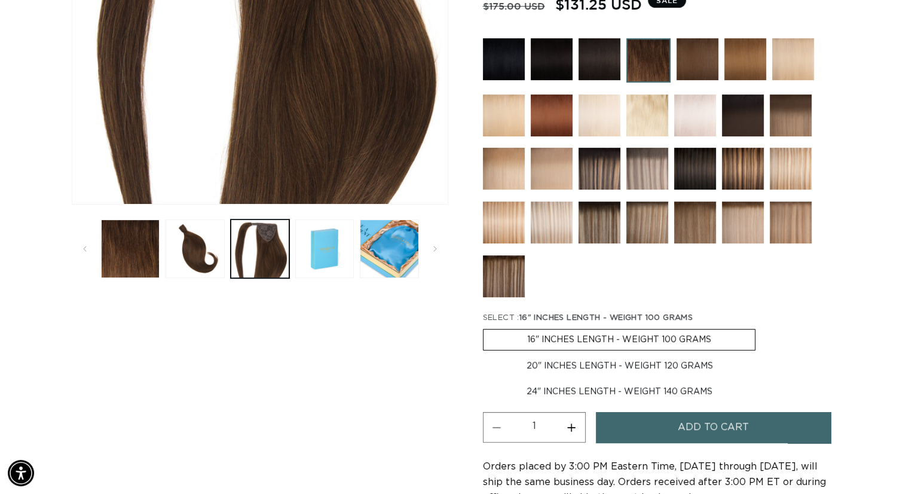
scroll to position [344, 0]
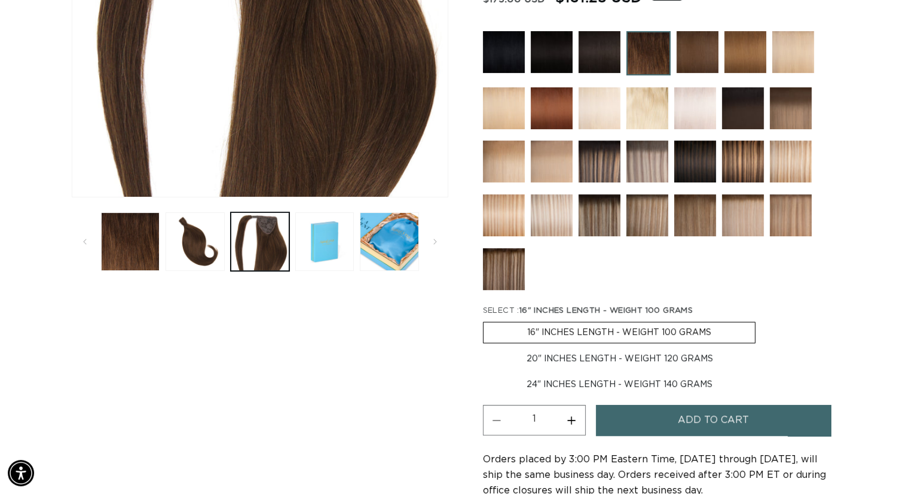
click at [497, 261] on img at bounding box center [504, 269] width 42 height 42
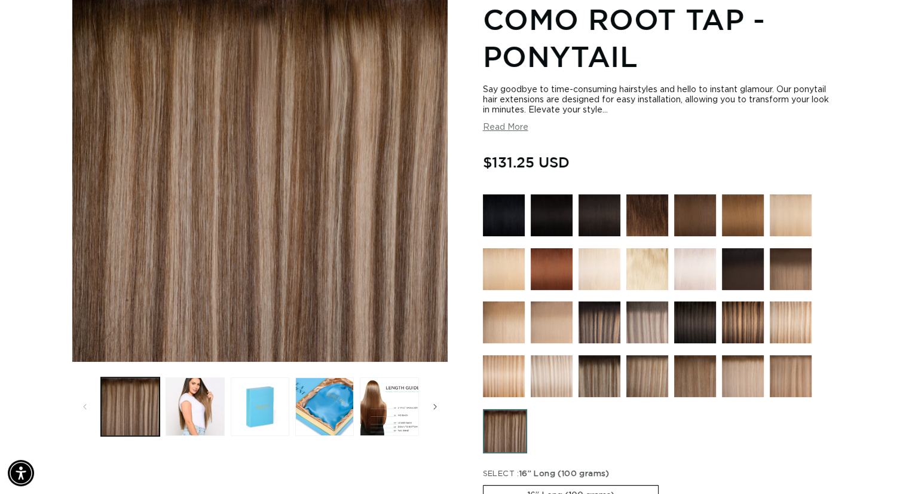
scroll to position [0, 1648]
click at [702, 319] on img at bounding box center [695, 322] width 42 height 42
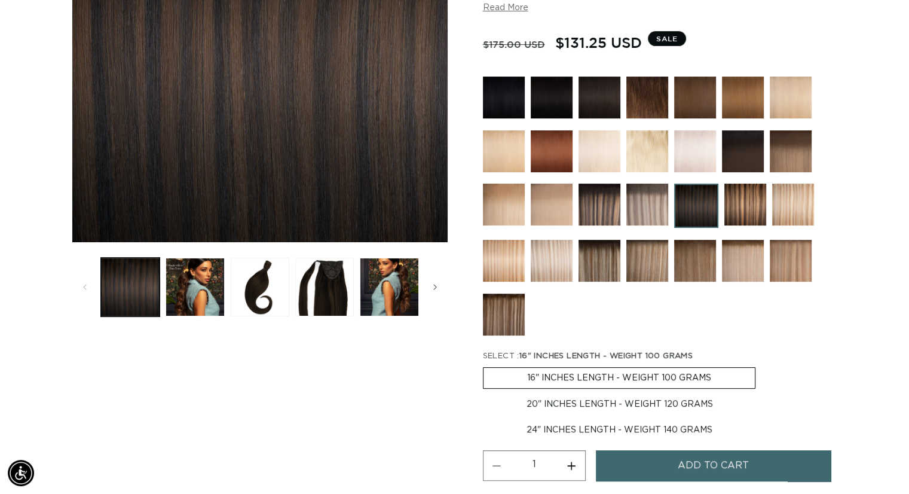
scroll to position [0, 824]
click at [653, 402] on label "20" INCHES LENGTH - WEIGHT 120 GRAMS Variant sold out or unavailable" at bounding box center [620, 404] width 274 height 20
click at [761, 365] on input "20" INCHES LENGTH - WEIGHT 120 GRAMS Variant sold out or unavailable" at bounding box center [761, 365] width 1 height 1
radio input "true"
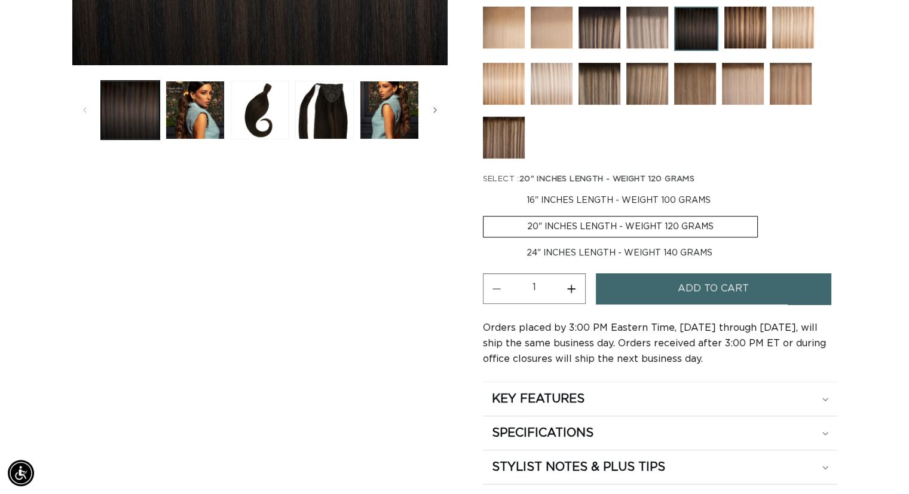
scroll to position [478, 0]
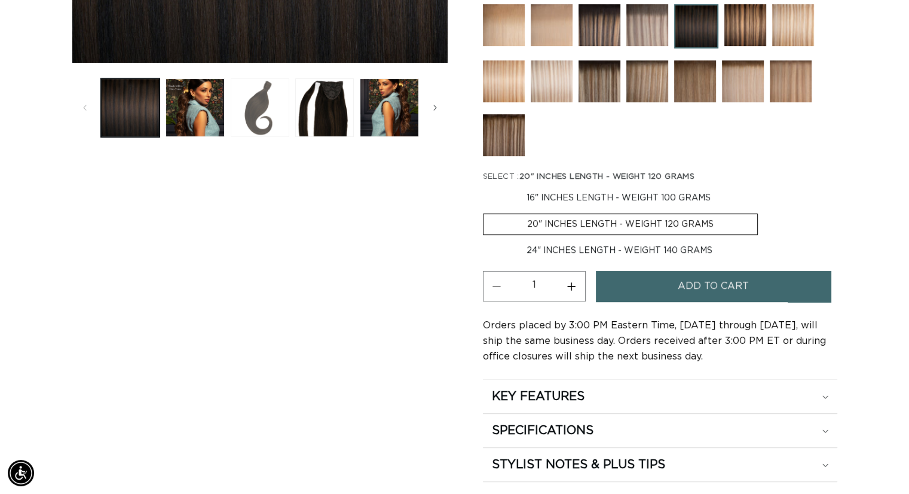
click at [262, 112] on button "Load image 3 in gallery view" at bounding box center [260, 107] width 59 height 59
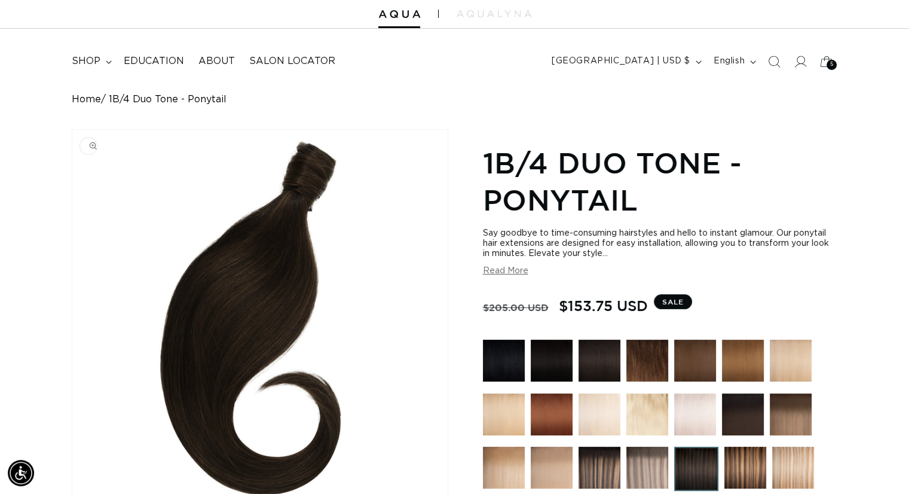
scroll to position [0, 0]
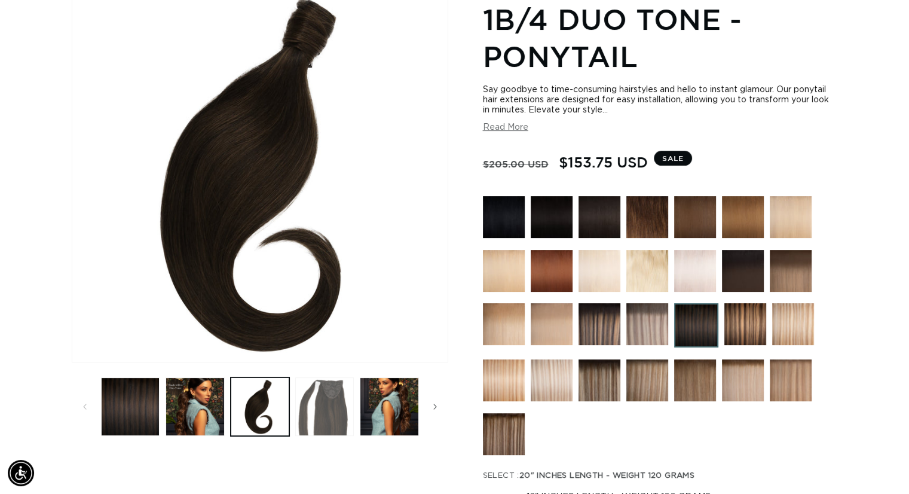
click at [329, 402] on button "Load image 4 in gallery view" at bounding box center [324, 406] width 59 height 59
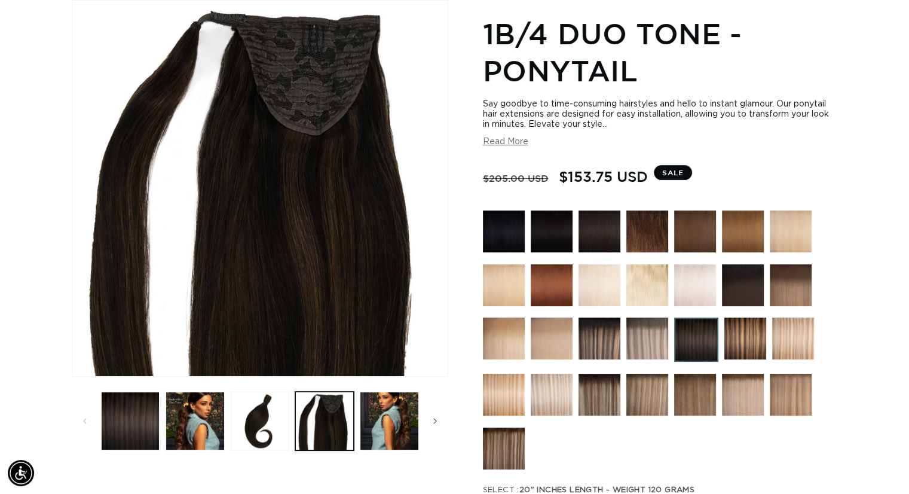
scroll to position [0, 824]
click at [743, 290] on img at bounding box center [743, 285] width 42 height 42
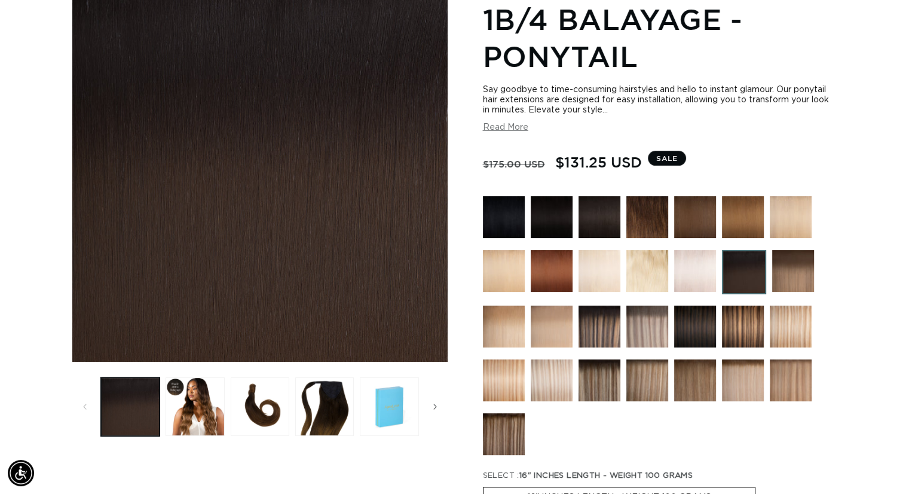
scroll to position [0, 824]
click at [603, 216] on img at bounding box center [599, 217] width 42 height 42
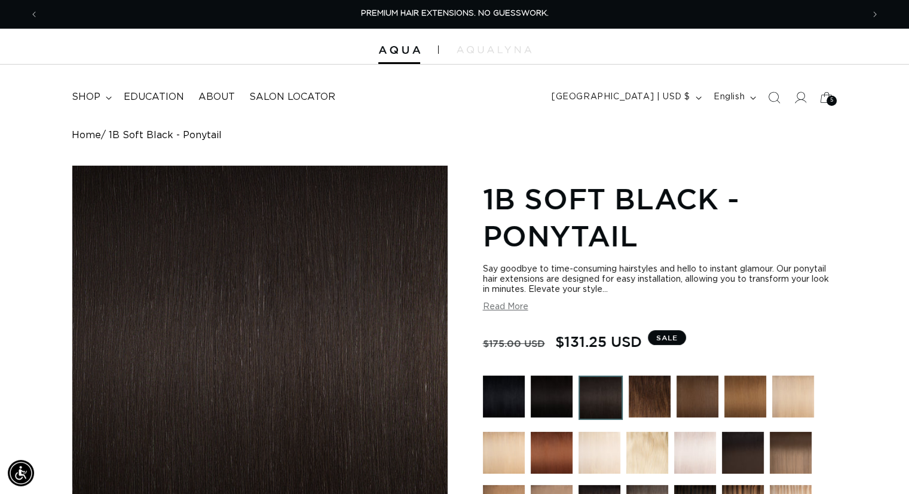
click at [653, 394] on img at bounding box center [650, 396] width 42 height 42
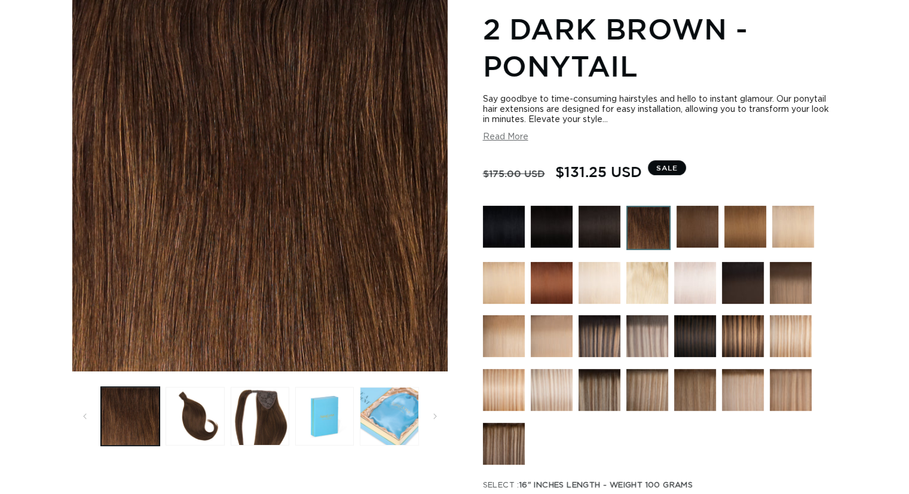
scroll to position [179, 0]
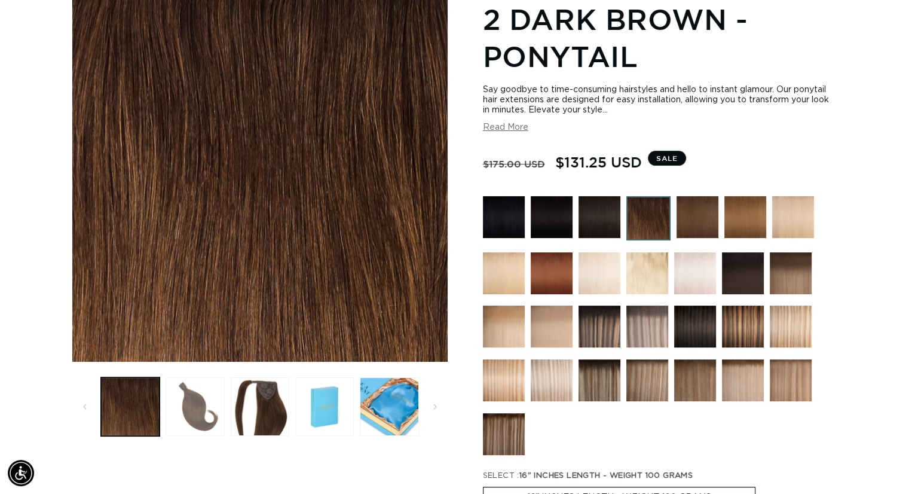
click at [200, 407] on button "Load image 2 in gallery view" at bounding box center [195, 406] width 59 height 59
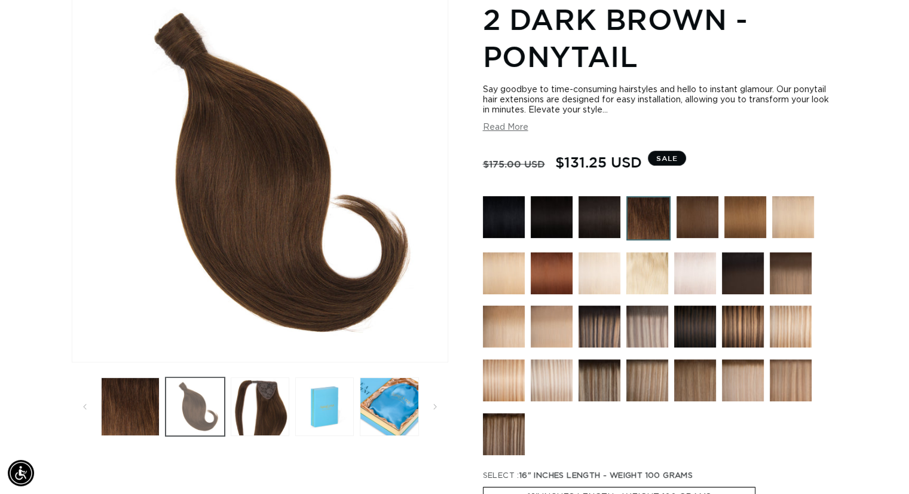
scroll to position [165, 0]
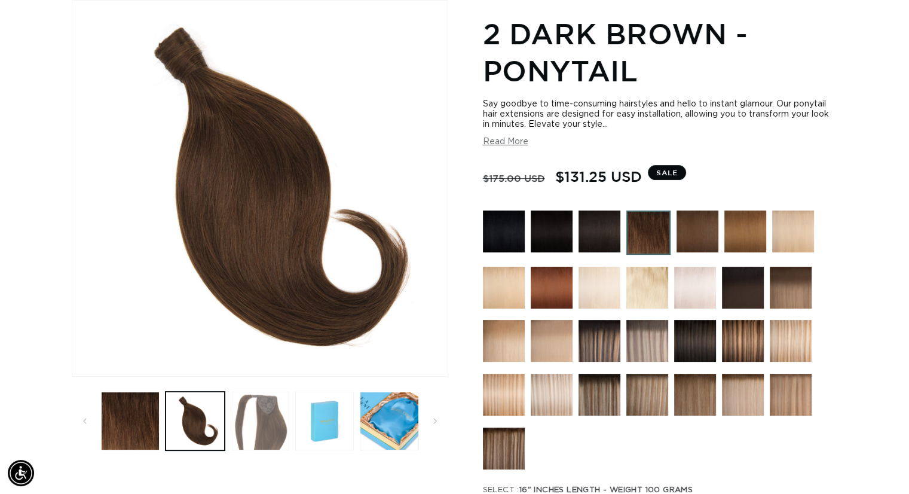
click at [250, 414] on button "Load image 3 in gallery view" at bounding box center [260, 420] width 59 height 59
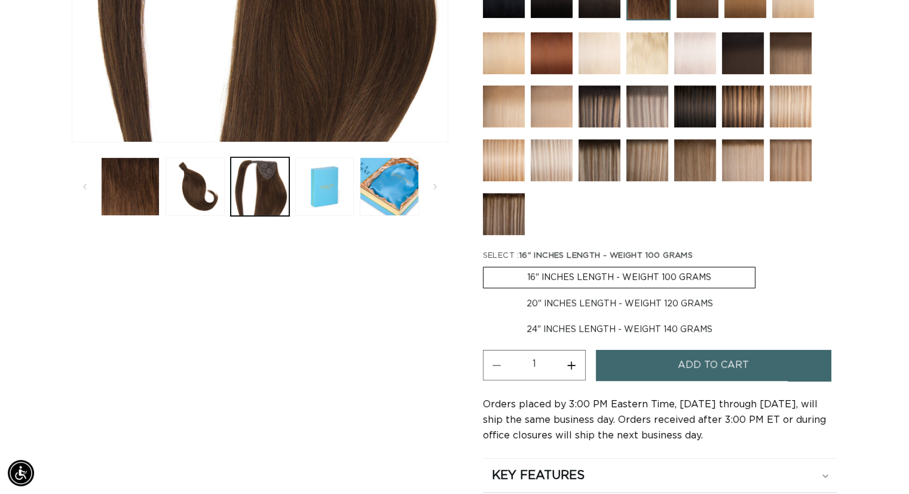
scroll to position [464, 0]
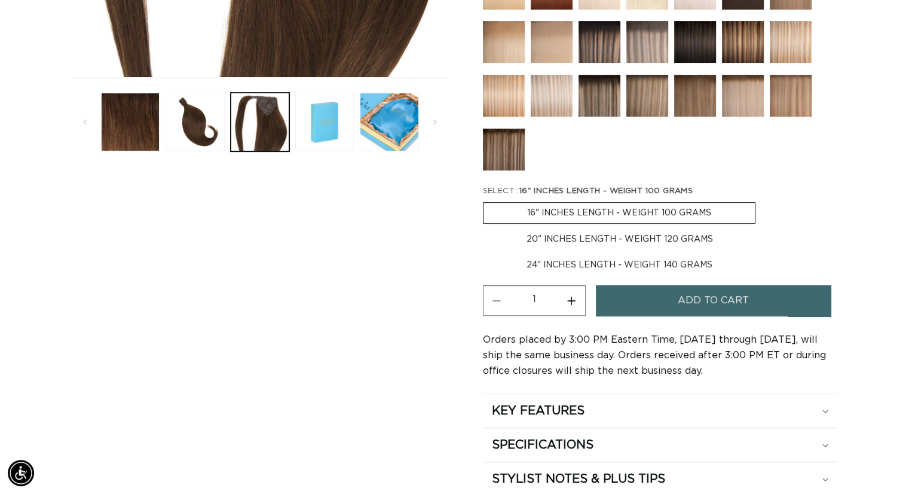
click at [677, 246] on fieldset "SELECT : 16" INCHES LENGTH - WEIGHT 100 GRAMS 16" INCHES LENGTH - WEIGHT 100 GR…" at bounding box center [660, 230] width 354 height 91
click at [677, 233] on label "20" INCHES LENGTH - WEIGHT 120 GRAMS Variant sold out or unavailable" at bounding box center [620, 239] width 274 height 20
click at [761, 200] on input "20" INCHES LENGTH - WEIGHT 120 GRAMS Variant sold out or unavailable" at bounding box center [761, 200] width 1 height 1
radio input "true"
